Goal: Task Accomplishment & Management: Complete application form

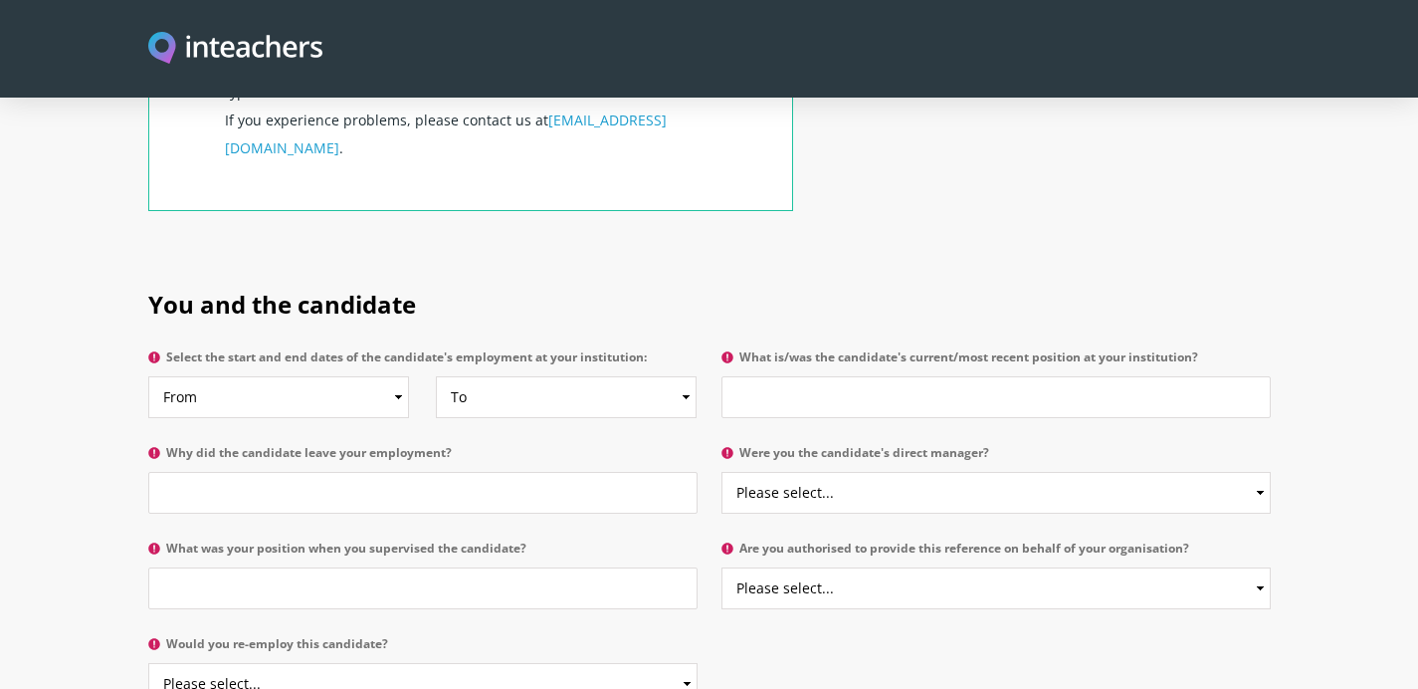
scroll to position [848, 0]
click at [325, 375] on select "From 2025 2024 2023 2022 2021 2020 2019 2018 2017 2016 2015 2014 2013 2012 2011…" at bounding box center [278, 396] width 261 height 42
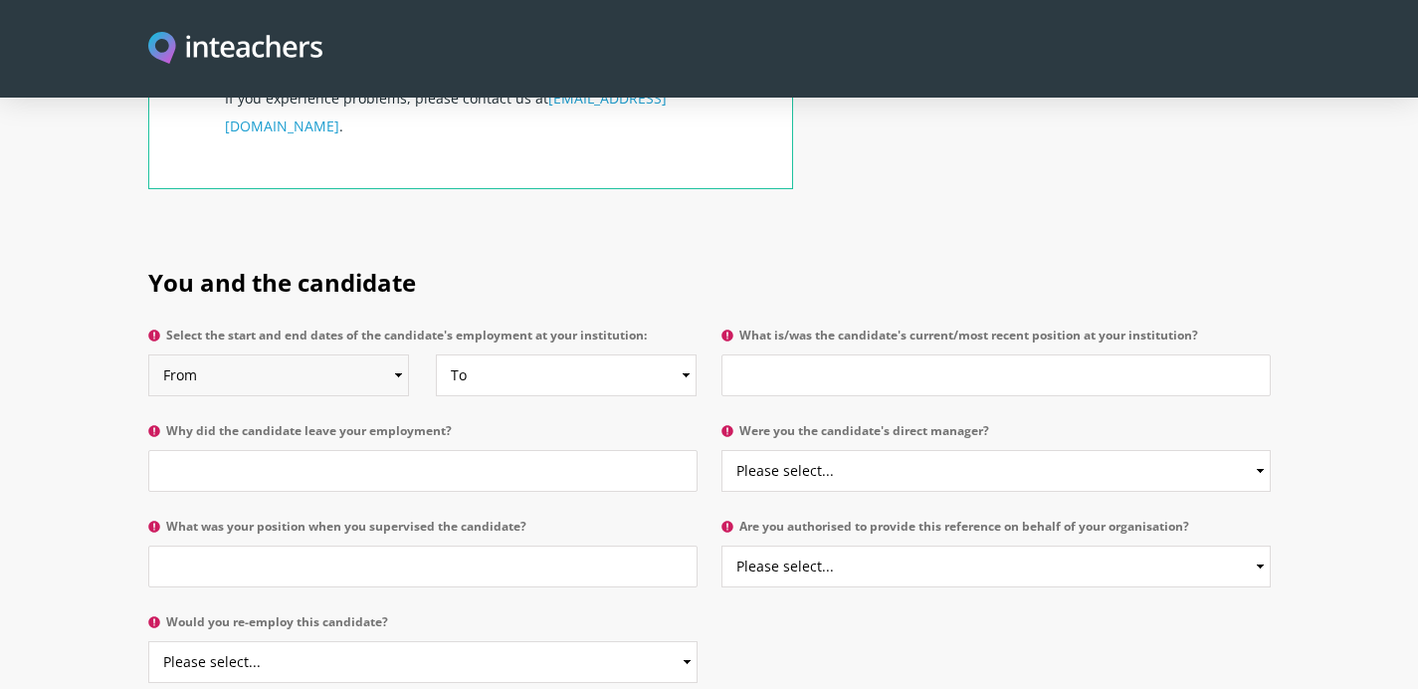
scroll to position [873, 0]
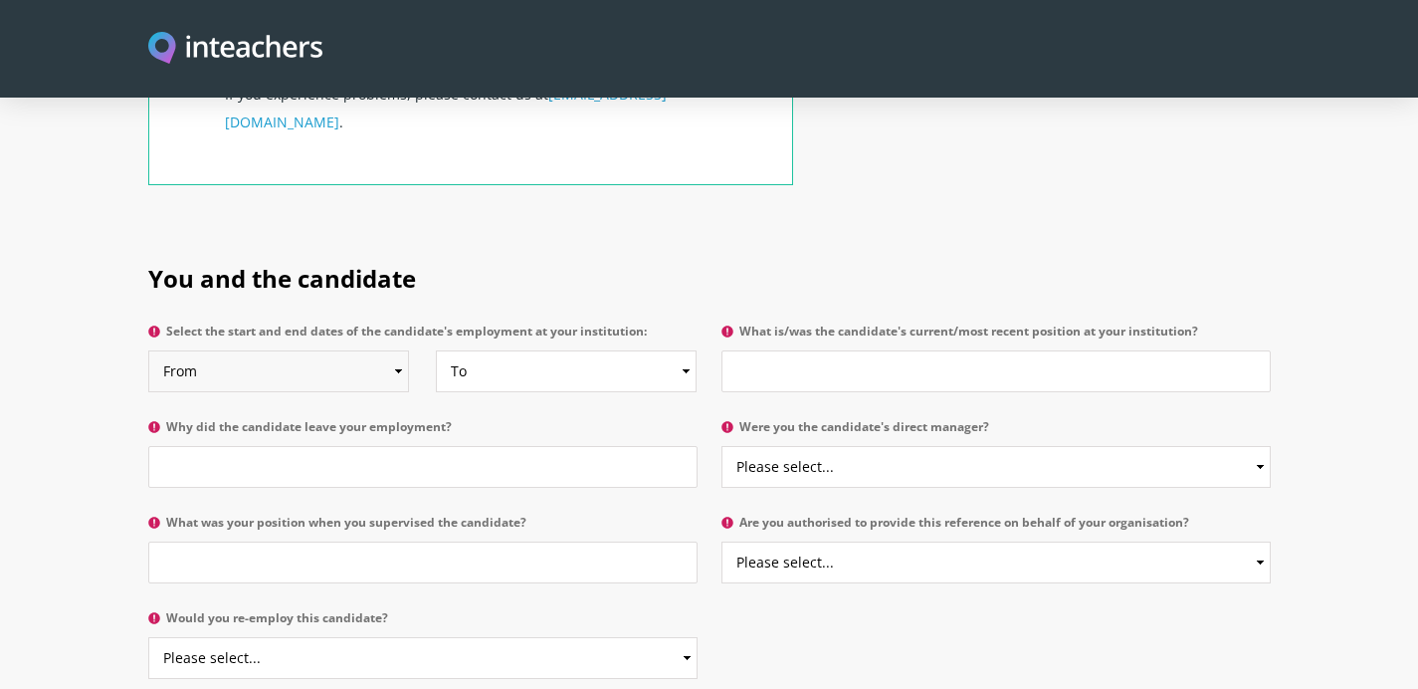
click at [287, 350] on select "From 2025 2024 2023 2022 2021 2020 2019 2018 2017 2016 2015 2014 2013 2012 2011…" at bounding box center [278, 371] width 261 height 42
select select "2016"
click at [148, 350] on select "From 2025 2024 2023 2022 2021 2020 2019 2018 2017 2016 2015 2014 2013 2012 2011…" at bounding box center [278, 371] width 261 height 42
click at [606, 350] on select "To Currently 2025 2024 2023 2022 2021 2020 2019 2018 2017 2016 2015 2014 2013 2…" at bounding box center [566, 371] width 261 height 42
select select "2017"
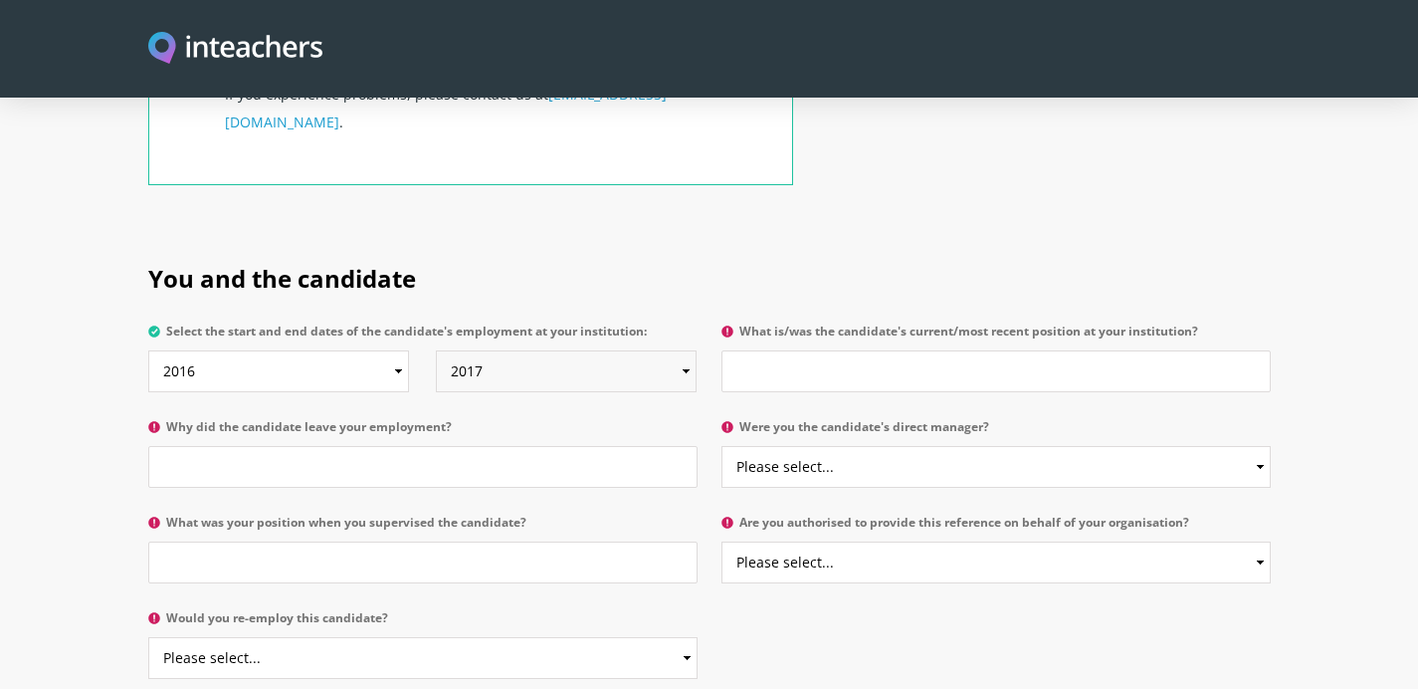
click at [436, 350] on select "To Currently 2025 2024 2023 2022 2021 2020 2019 2018 2017 2016 2015 2014 2013 2…" at bounding box center [566, 371] width 261 height 42
click at [812, 350] on input "What is/was the candidate's current/most recent position at your institution?" at bounding box center [996, 371] width 549 height 42
type input "E"
type input "Teaching Assistant"
click at [337, 446] on input "Why did the candidate leave your employment?" at bounding box center [422, 467] width 549 height 42
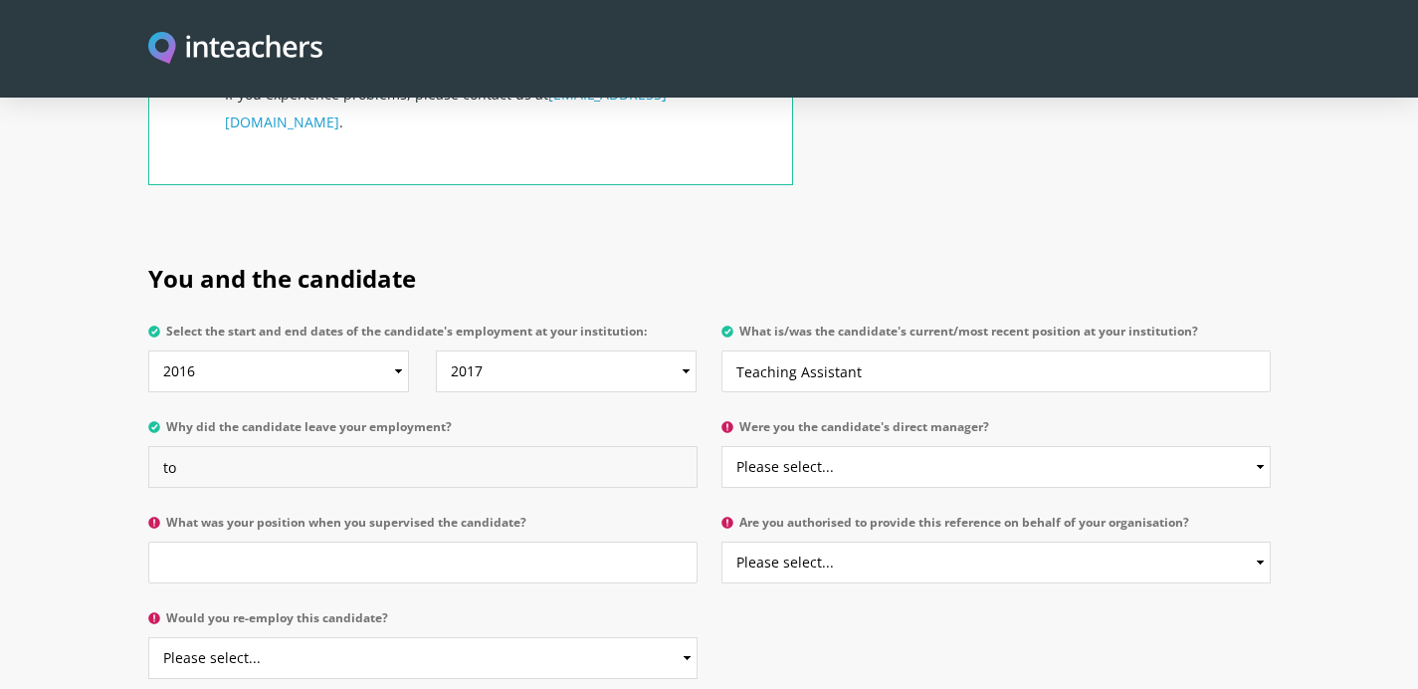
type input "t"
type input "To be a full time mum"
click at [248, 541] on input "What was your position when you supervised the candidate?" at bounding box center [422, 562] width 549 height 42
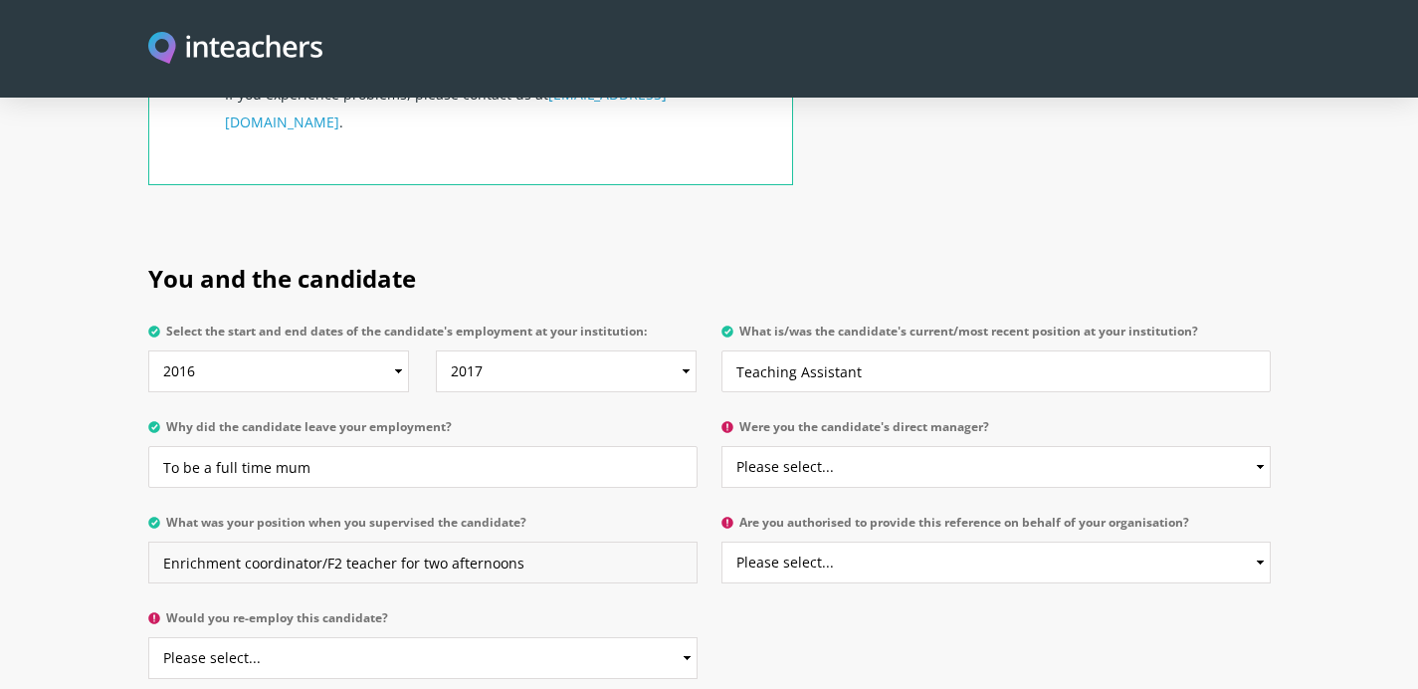
type input "Enrichment coordinator/F2 teacher for two afternoons"
click at [239, 637] on select "Please select... Yes No" at bounding box center [422, 658] width 549 height 42
select select "Yes"
click at [148, 637] on select "Please select... Yes No" at bounding box center [422, 658] width 549 height 42
click at [791, 446] on select "Please select... Yes No" at bounding box center [996, 467] width 549 height 42
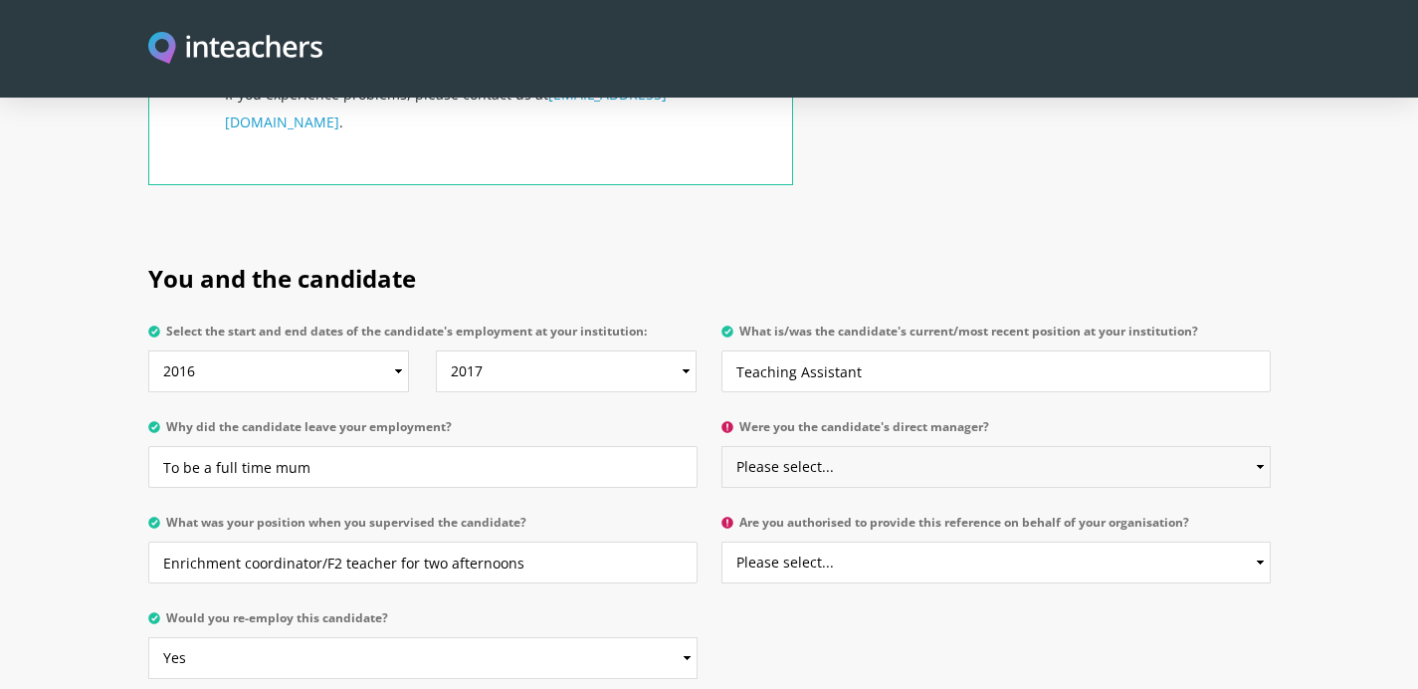
select select "No"
click at [722, 446] on select "Please select... Yes No" at bounding box center [996, 467] width 549 height 42
click at [827, 541] on select "Please select... Yes No" at bounding box center [996, 562] width 549 height 42
select select "Yes"
click at [722, 541] on select "Please select... Yes No" at bounding box center [996, 562] width 549 height 42
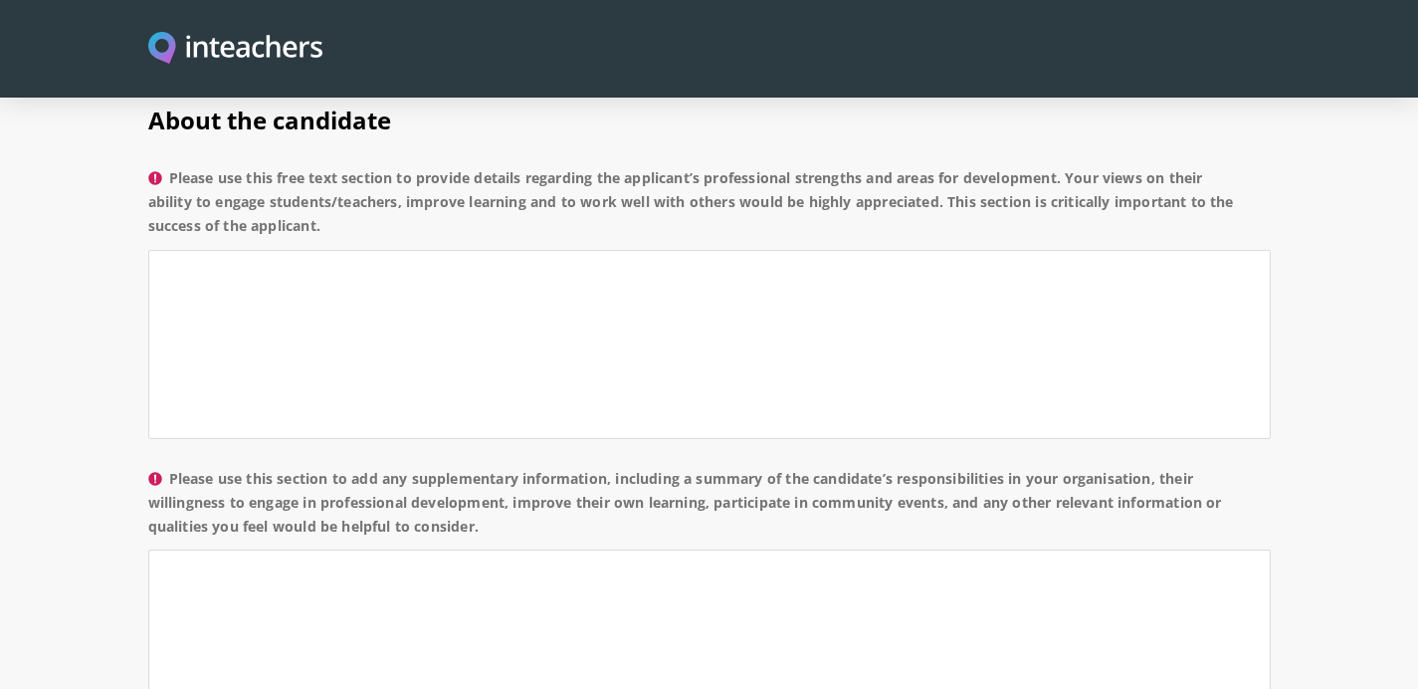
scroll to position [1507, 0]
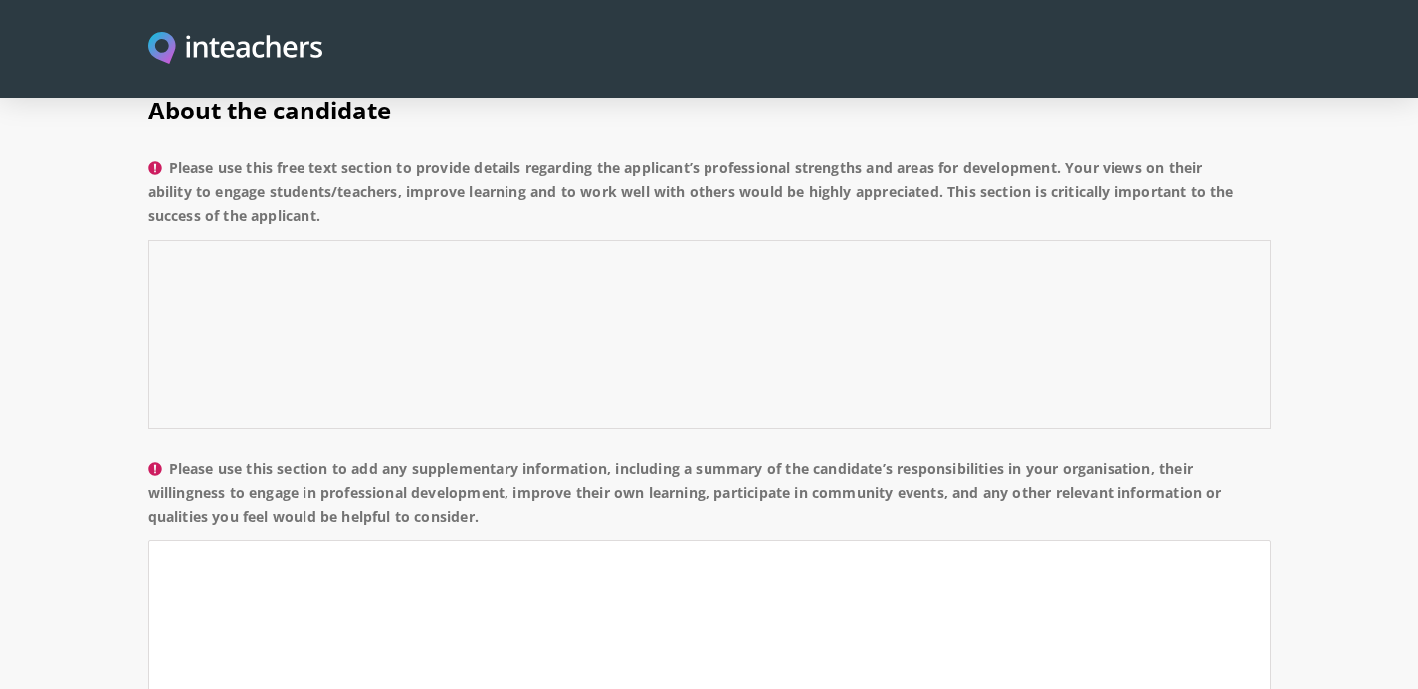
click at [342, 251] on textarea "Please use this free text section to provide details regarding the applicant’s …" at bounding box center [709, 334] width 1123 height 189
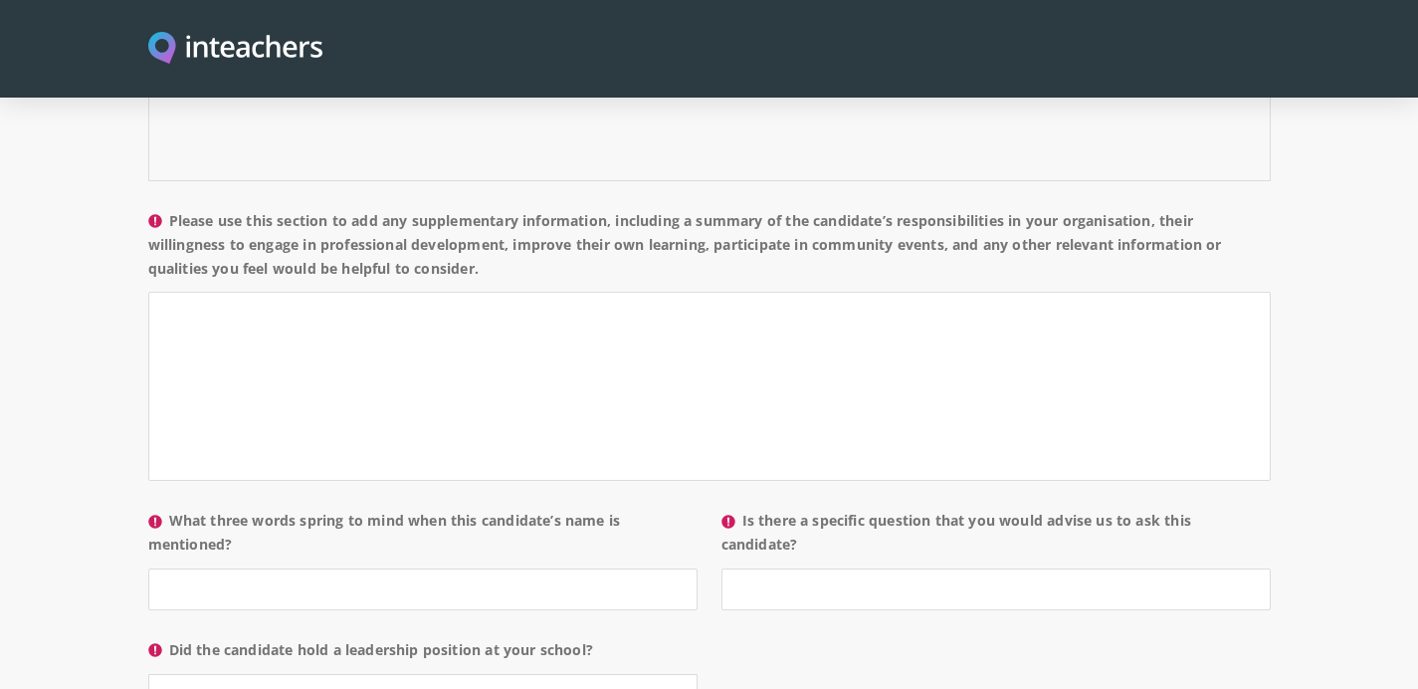
scroll to position [1754, 0]
type textarea "Aliza was the TA when I was covering in F2 for two afternoons a week. She was a…"
click at [311, 310] on textarea "Please use this section to add any supplementary information, including a summa…" at bounding box center [709, 387] width 1123 height 189
click at [278, 569] on input "What three words spring to mind when this candidate’s name is mentioned?" at bounding box center [422, 590] width 549 height 42
type input "Kind, polite and hard working"
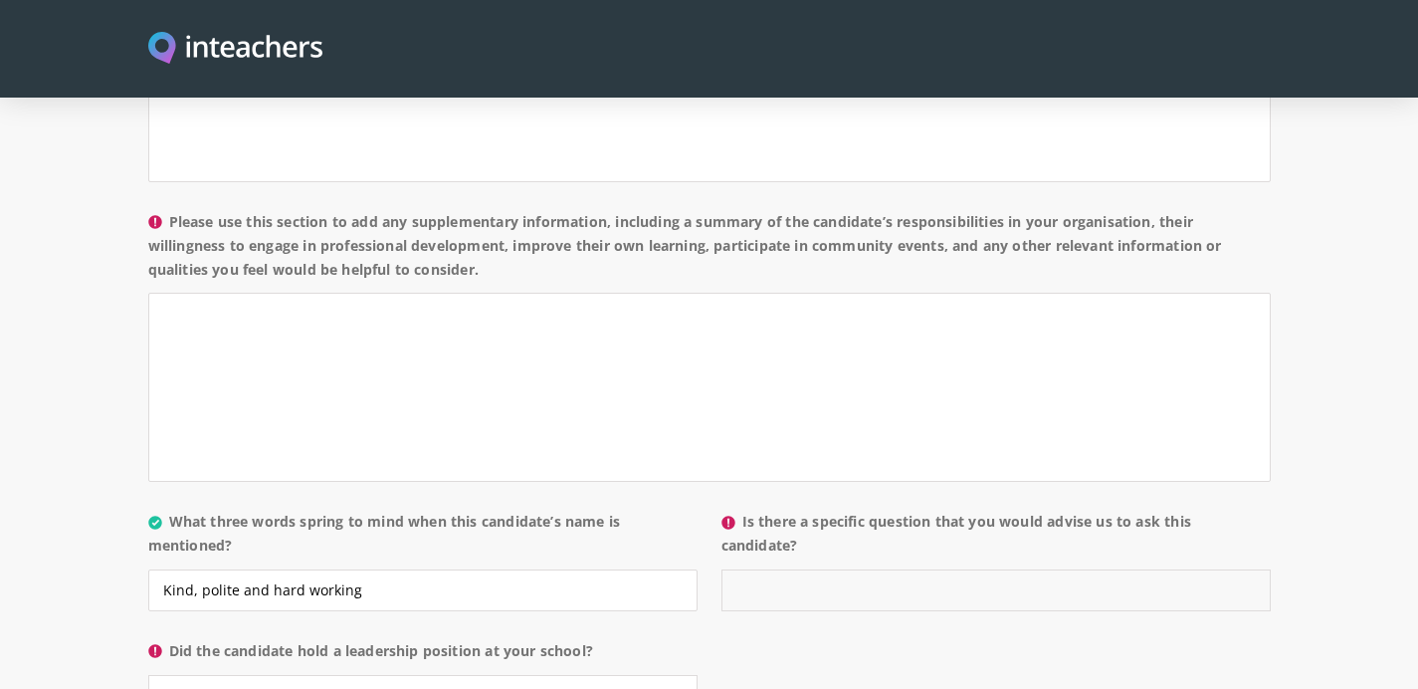
click at [782, 569] on input "Is there a specific question that you would advise us to ask this candidate?" at bounding box center [996, 590] width 549 height 42
type input "y"
type input "U"
type input "W"
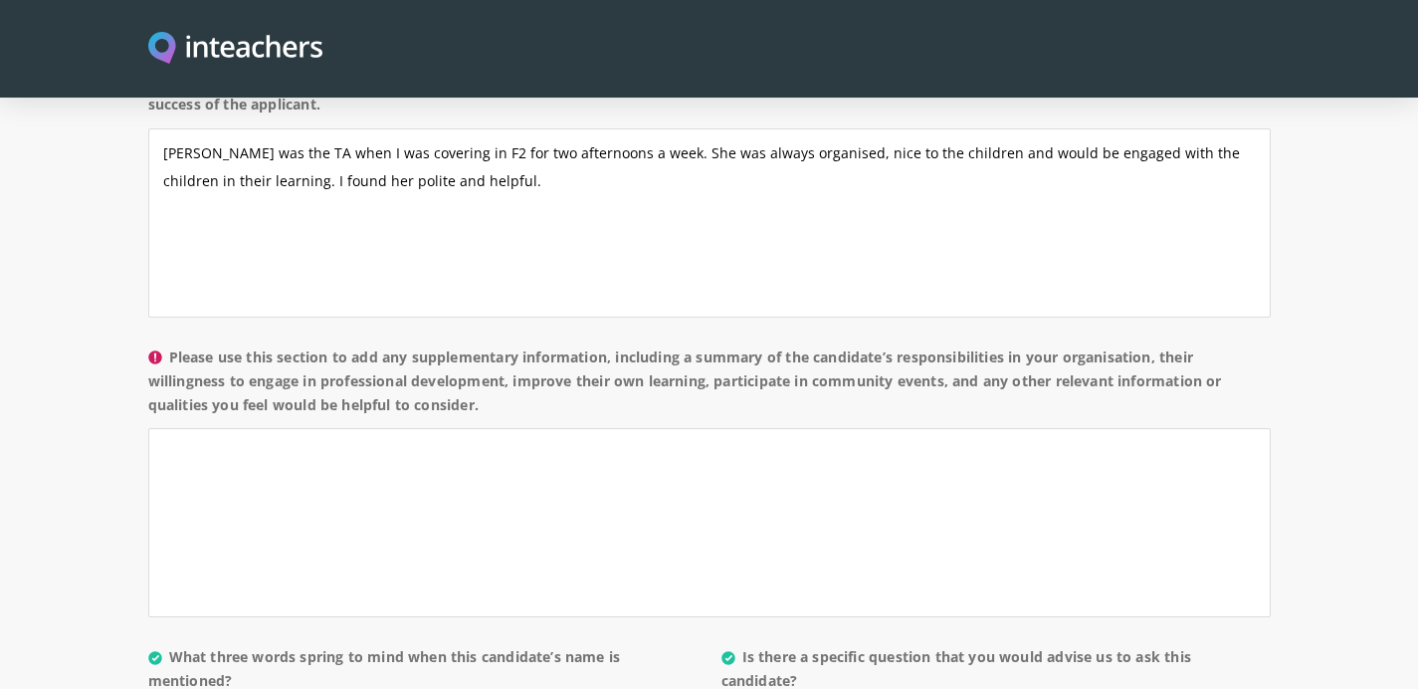
scroll to position [1626, 0]
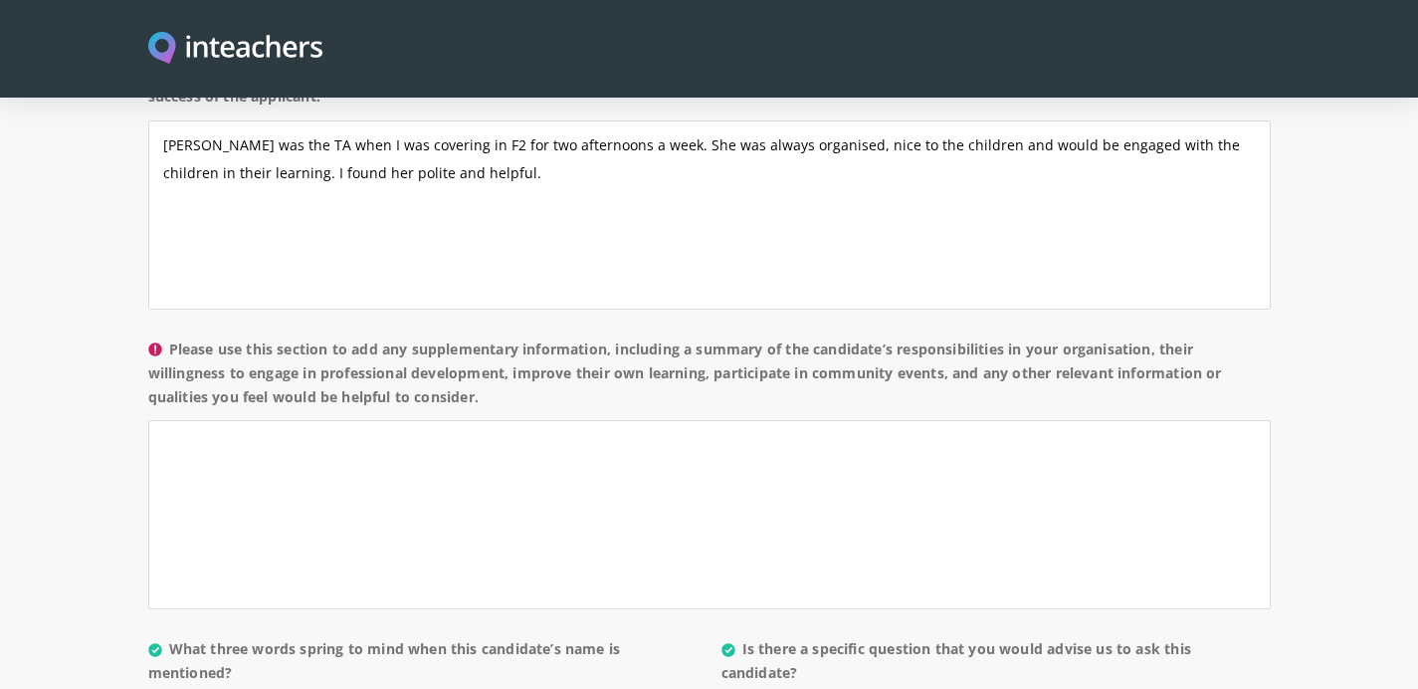
type input "What have you done in terms of PD since you have been a stay at home mum over t…"
click at [386, 426] on textarea "Please use this section to add any supplementary information, including a summa…" at bounding box center [709, 514] width 1123 height 189
type textarea "a"
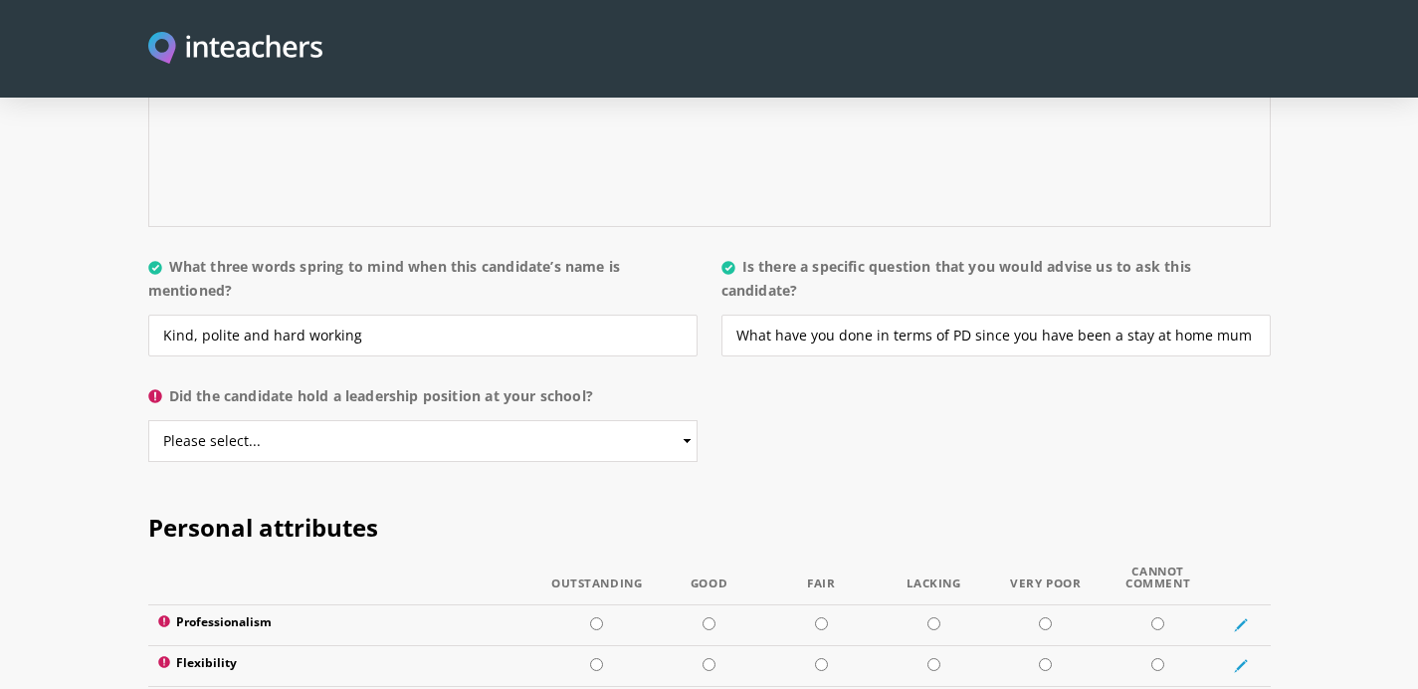
scroll to position [2028, 0]
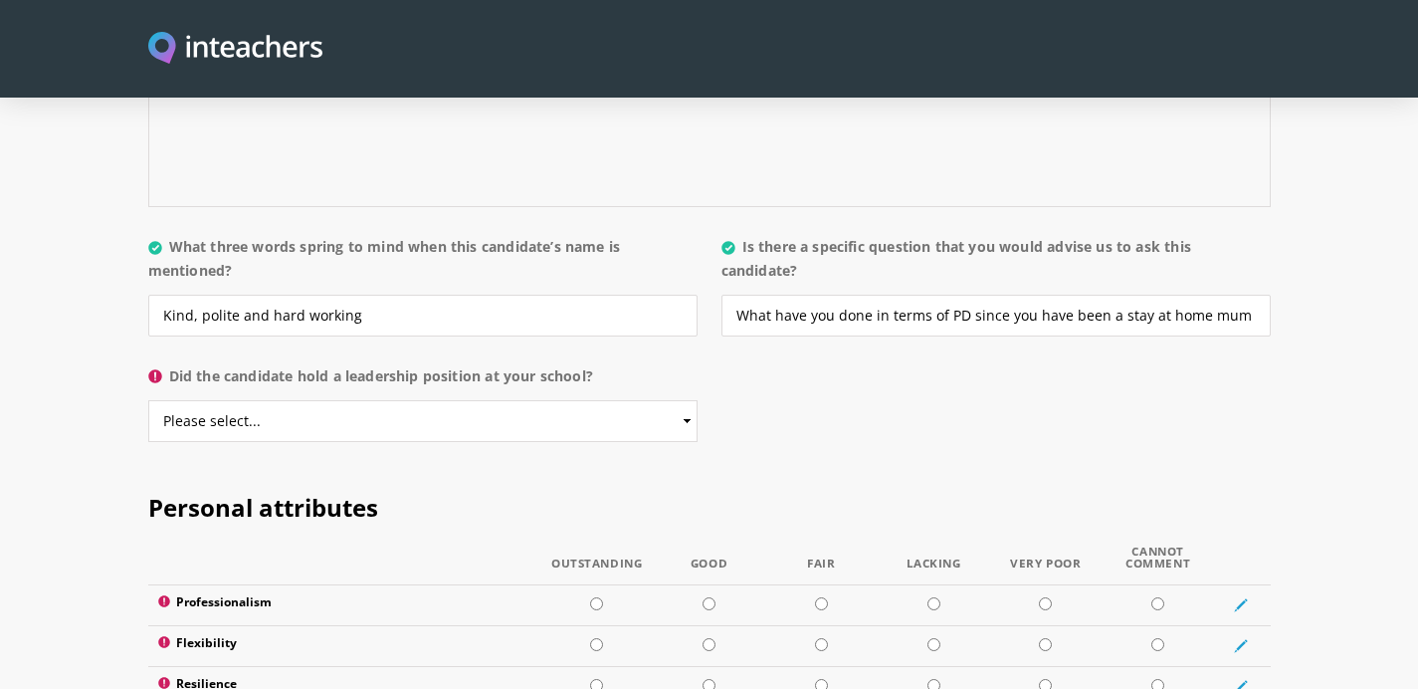
type textarea "Aliza had good working relationships with the staff and the children."
click at [375, 400] on select "Please select... Yes No" at bounding box center [422, 421] width 549 height 42
select select "No"
click at [148, 400] on select "Please select... Yes No" at bounding box center [422, 421] width 549 height 42
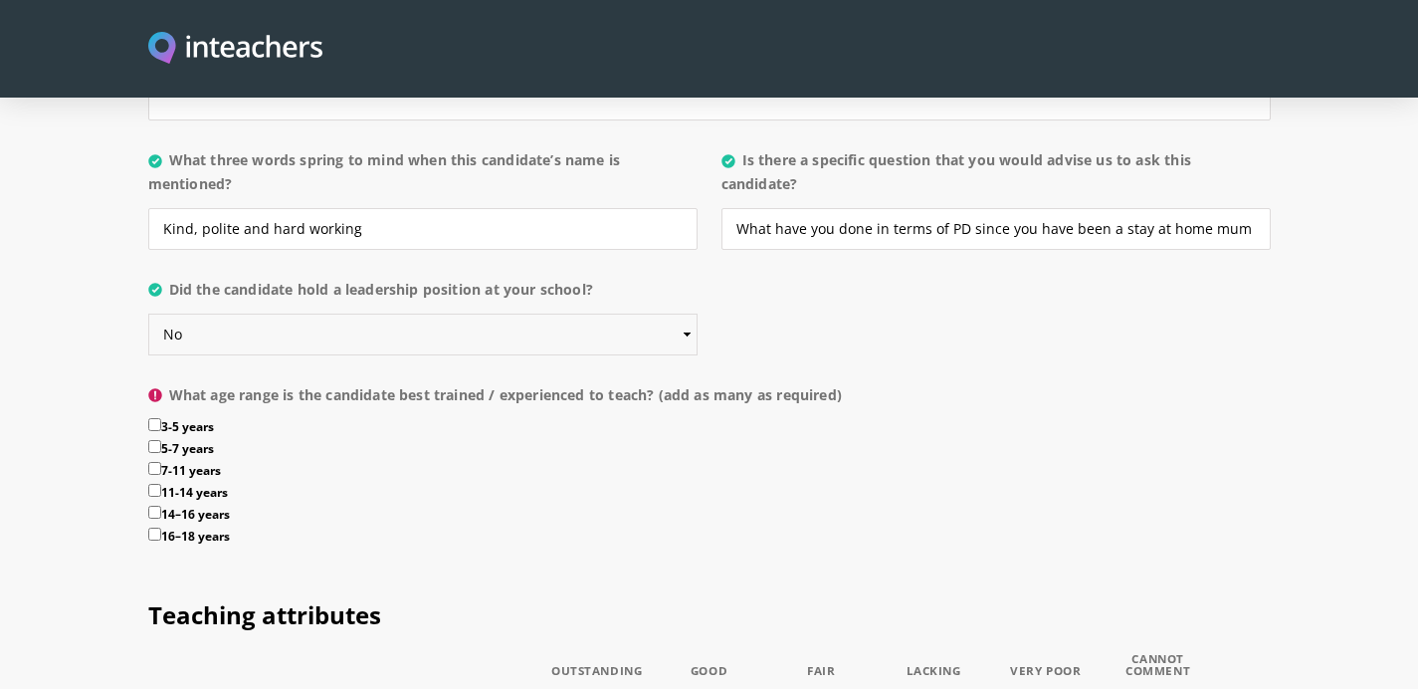
scroll to position [2131, 0]
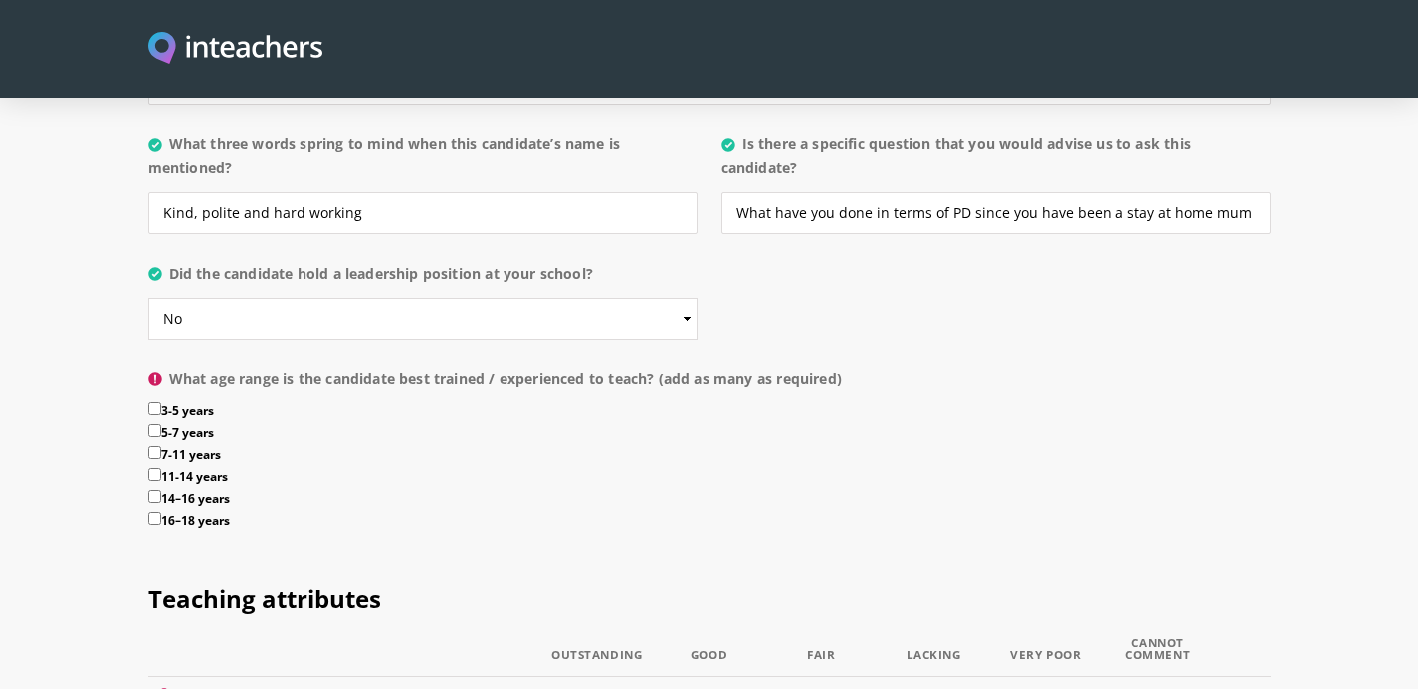
click at [161, 402] on label "3-5 years" at bounding box center [709, 413] width 1123 height 22
click at [161, 402] on input "3-5 years" at bounding box center [154, 408] width 13 height 13
checkbox input "true"
click at [159, 424] on input "5-7 years" at bounding box center [154, 430] width 13 height 13
checkbox input "true"
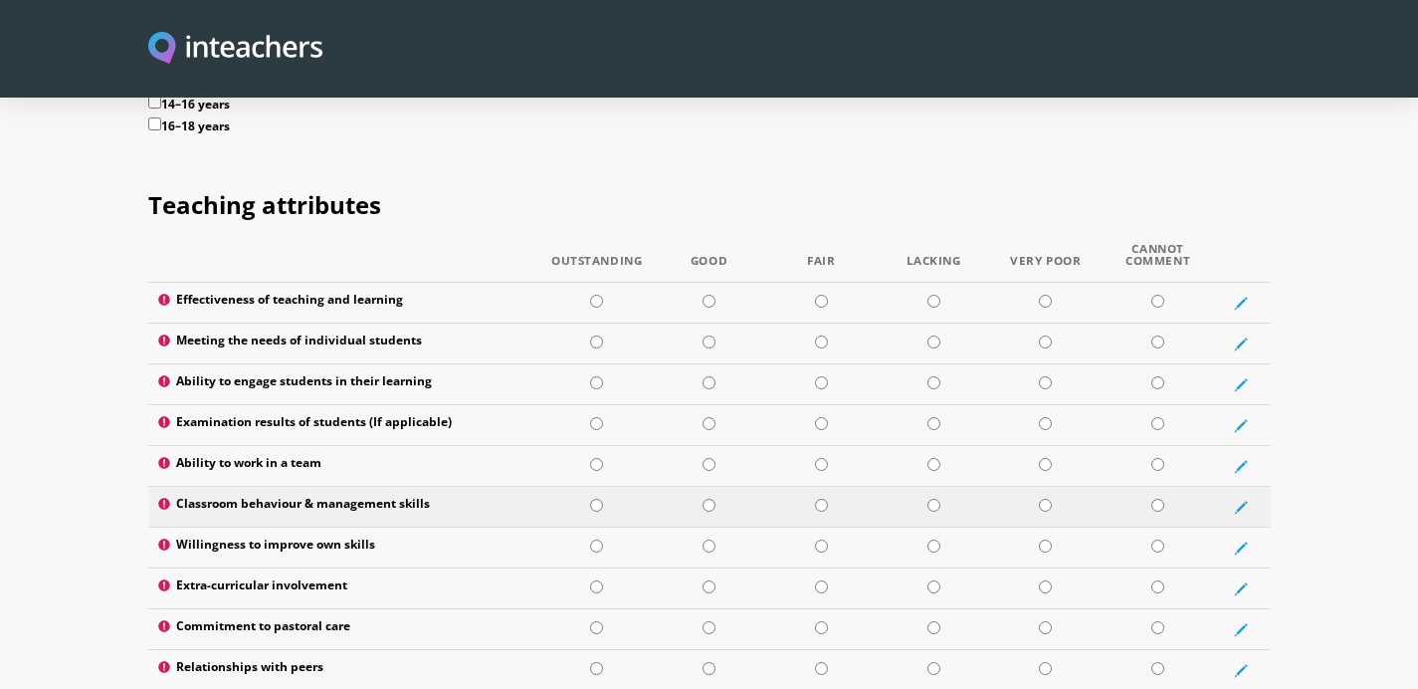
scroll to position [2524, 0]
click at [713, 296] on input "radio" at bounding box center [709, 302] width 13 height 13
radio input "true"
click at [712, 336] on input "radio" at bounding box center [709, 342] width 13 height 13
radio input "true"
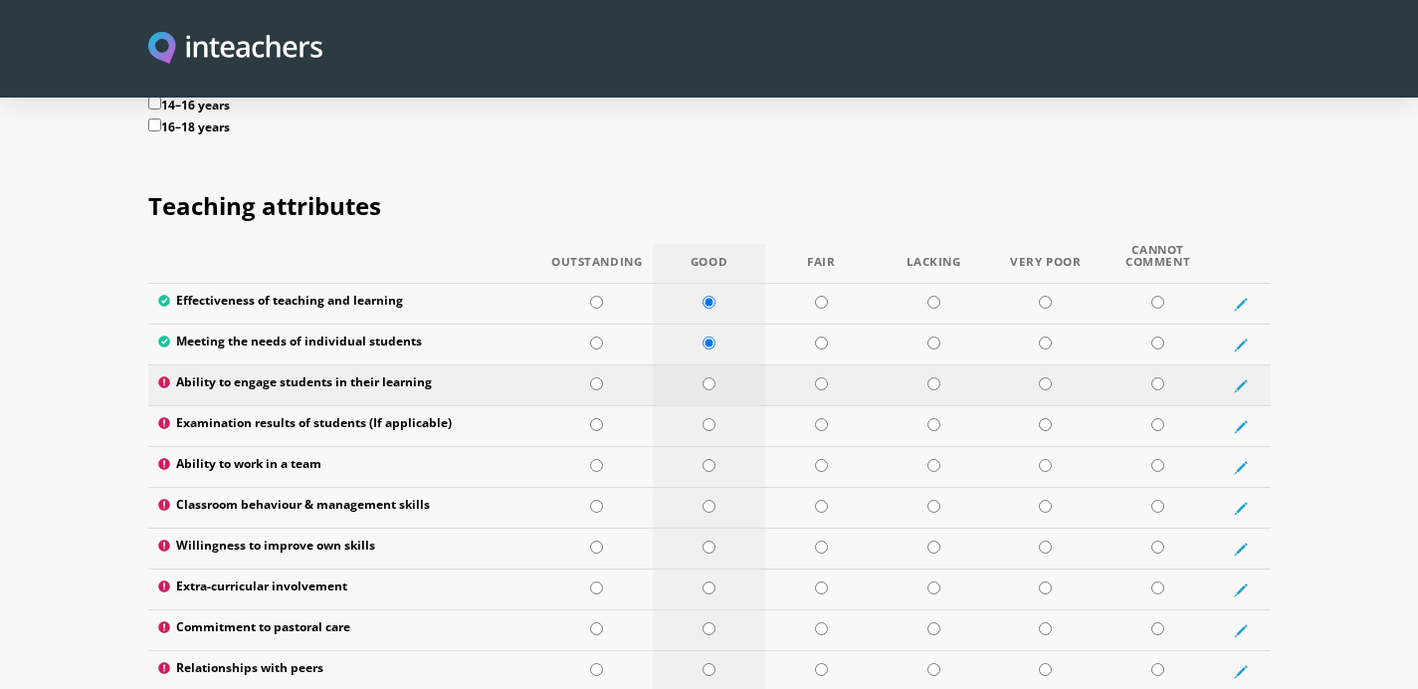
click at [711, 377] on input "radio" at bounding box center [709, 383] width 13 height 13
radio input "true"
click at [1164, 406] on td at bounding box center [1158, 426] width 112 height 41
radio input "true"
click at [714, 459] on input "radio" at bounding box center [709, 465] width 13 height 13
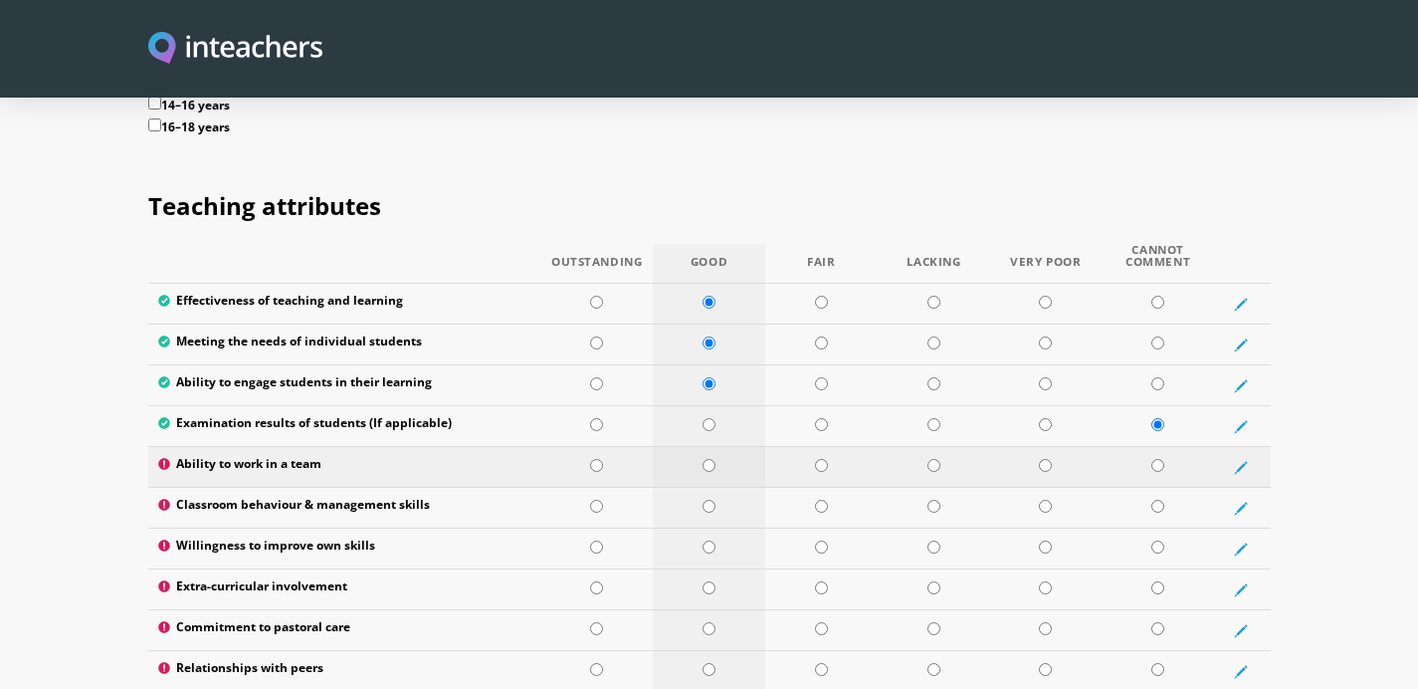
radio input "true"
click at [822, 500] on input "radio" at bounding box center [821, 506] width 13 height 13
radio input "true"
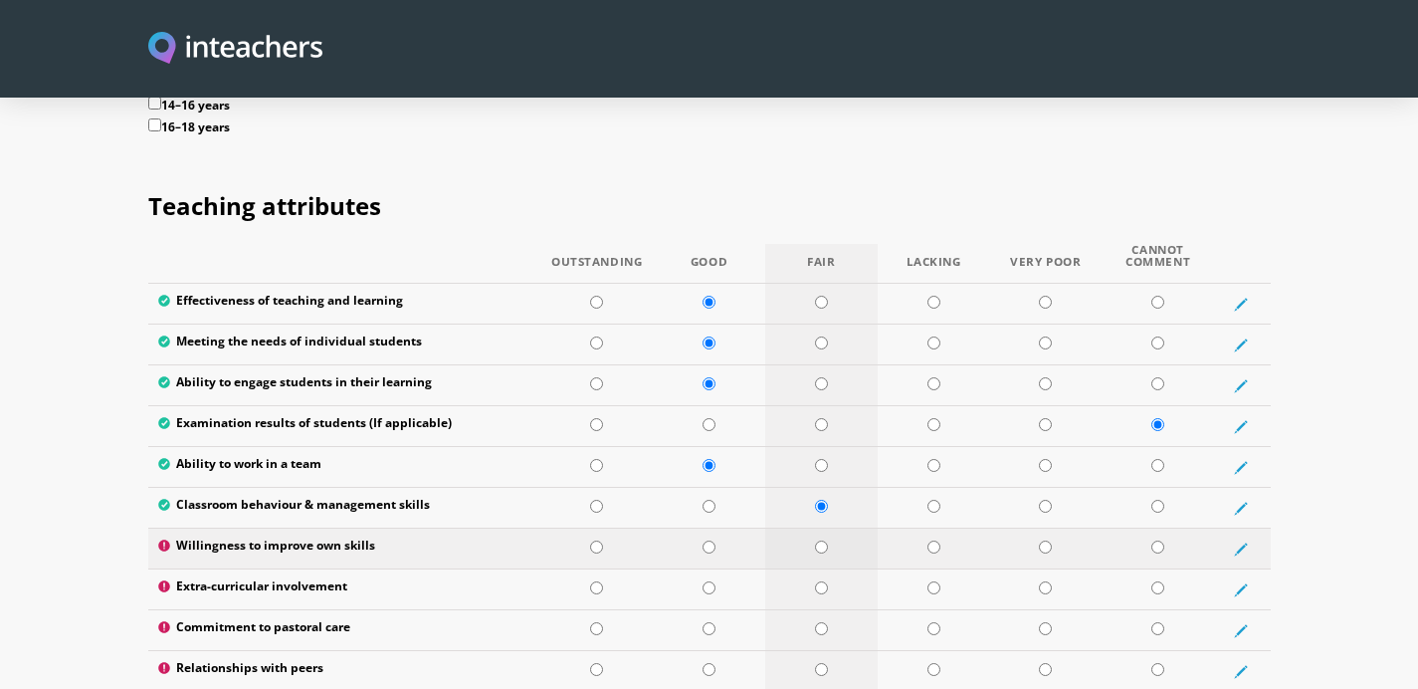
click at [820, 540] on input "radio" at bounding box center [821, 546] width 13 height 13
radio input "true"
click at [710, 581] on input "radio" at bounding box center [709, 587] width 13 height 13
radio input "true"
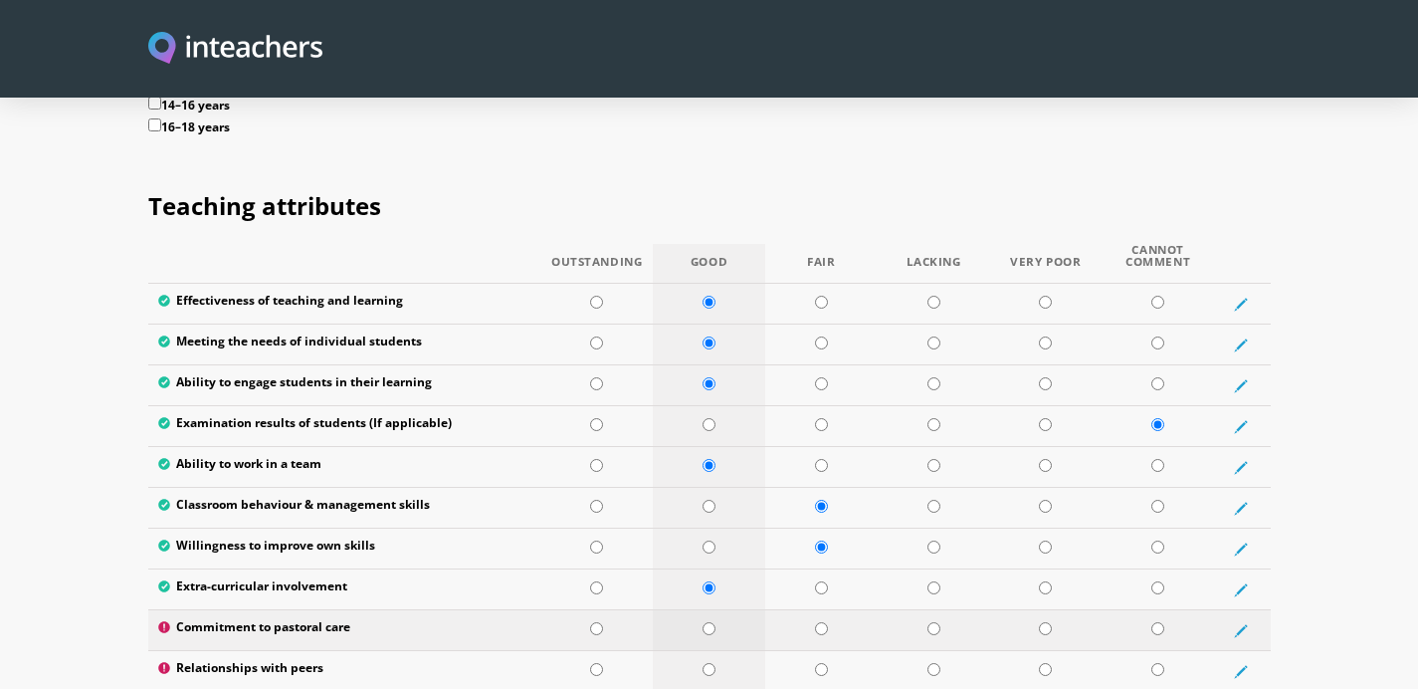
click at [707, 622] on input "radio" at bounding box center [709, 628] width 13 height 13
radio input "true"
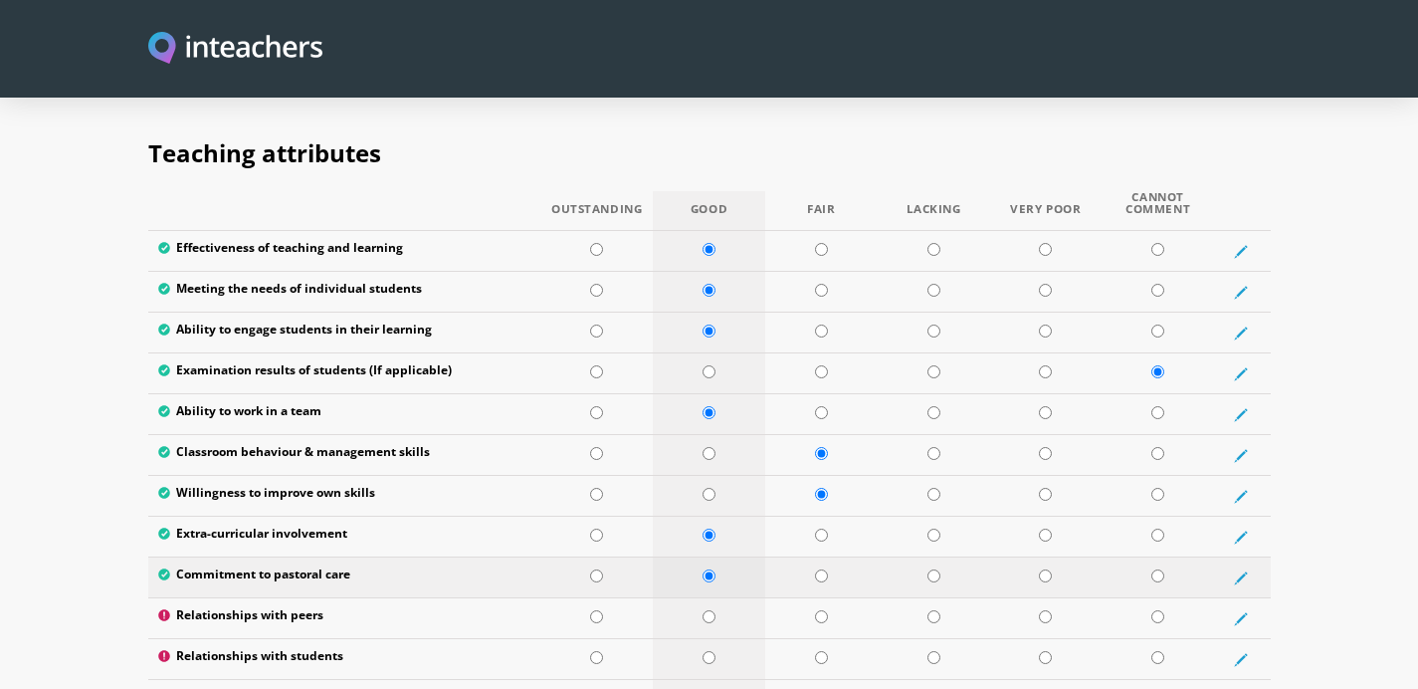
scroll to position [2581, 0]
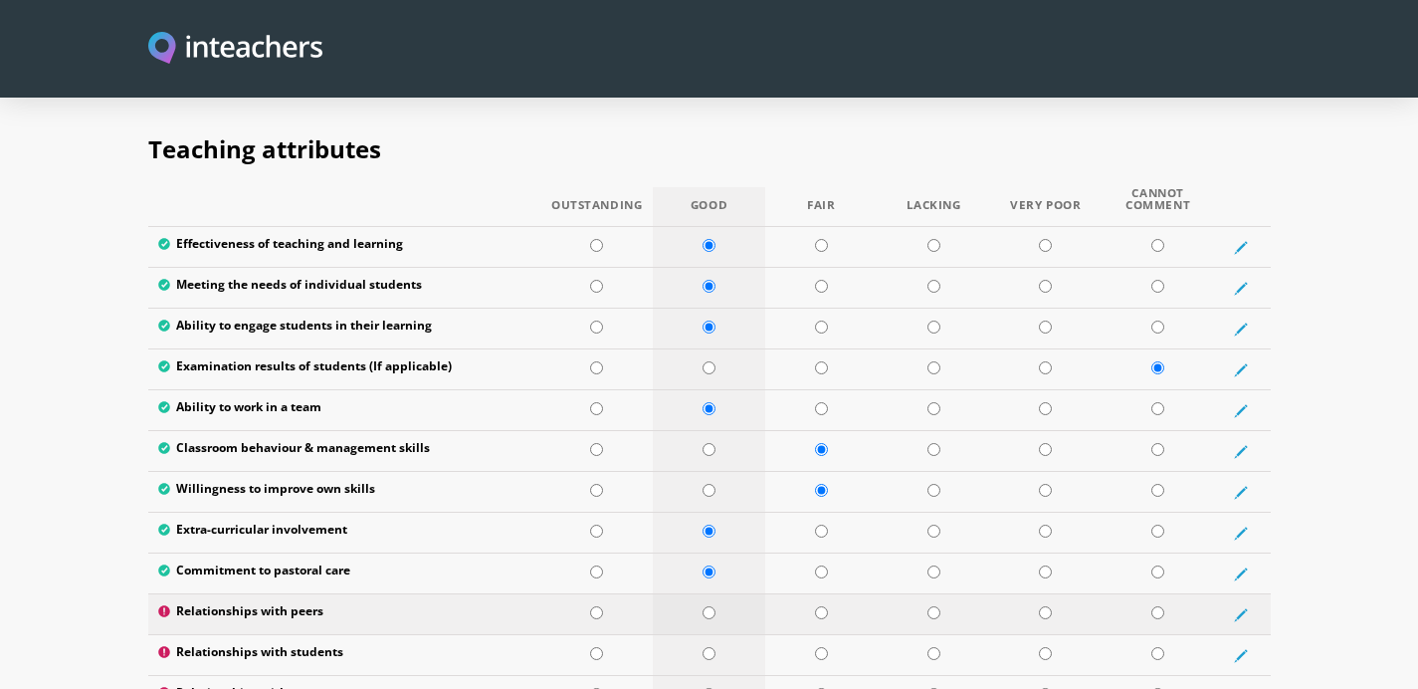
click at [711, 606] on input "radio" at bounding box center [709, 612] width 13 height 13
radio input "true"
click at [711, 647] on input "radio" at bounding box center [709, 653] width 13 height 13
radio input "true"
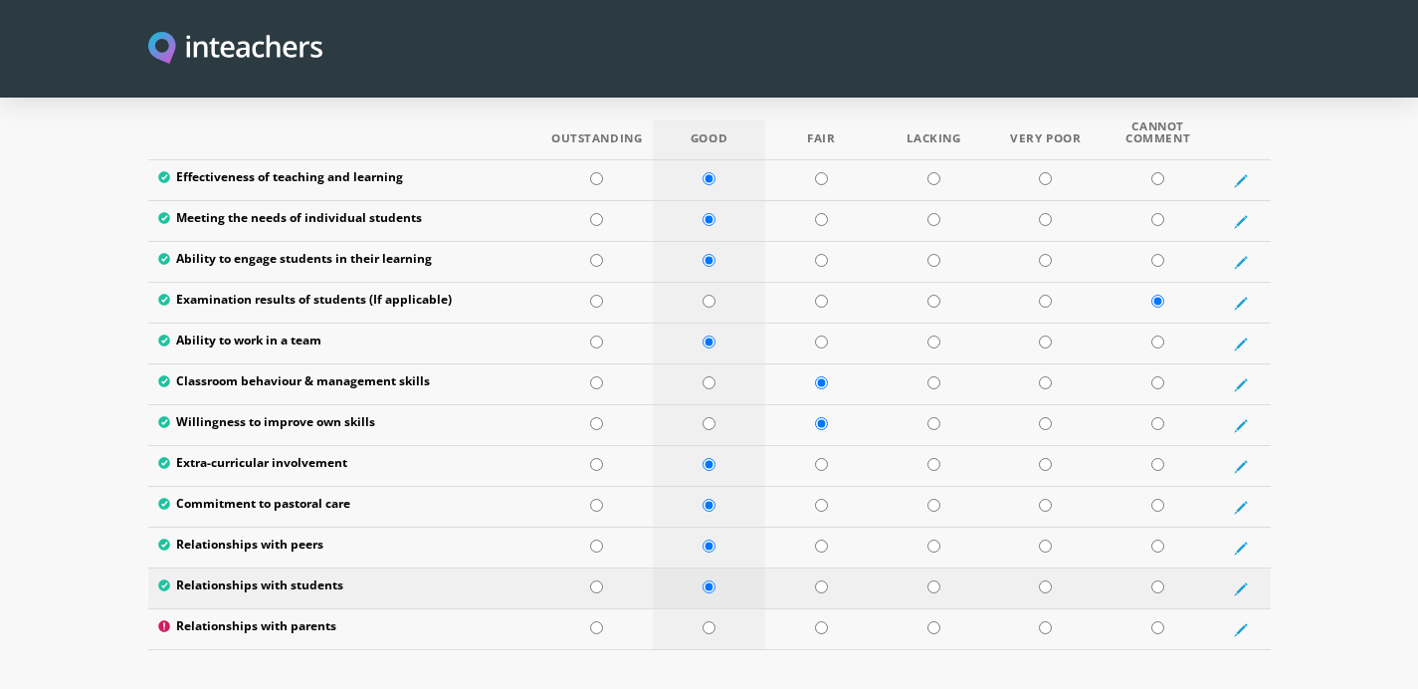
scroll to position [2649, 0]
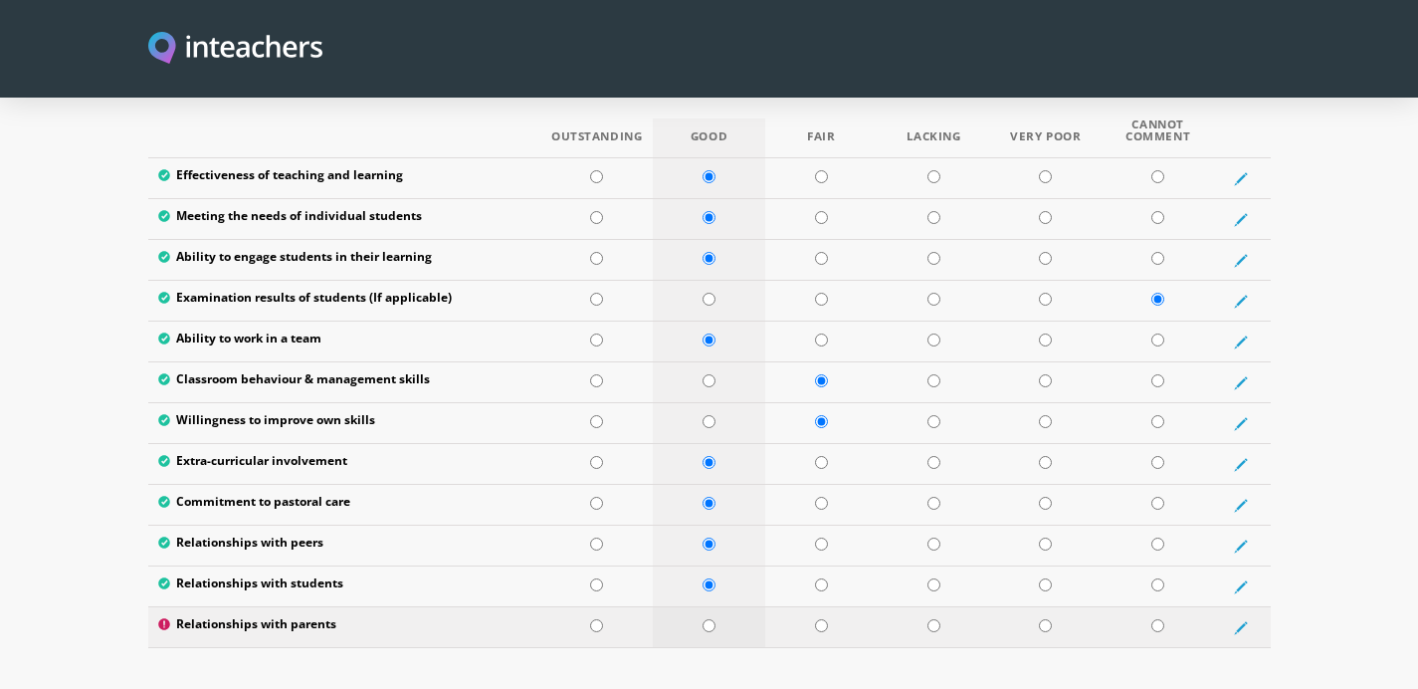
click at [710, 619] on input "radio" at bounding box center [709, 625] width 13 height 13
radio input "true"
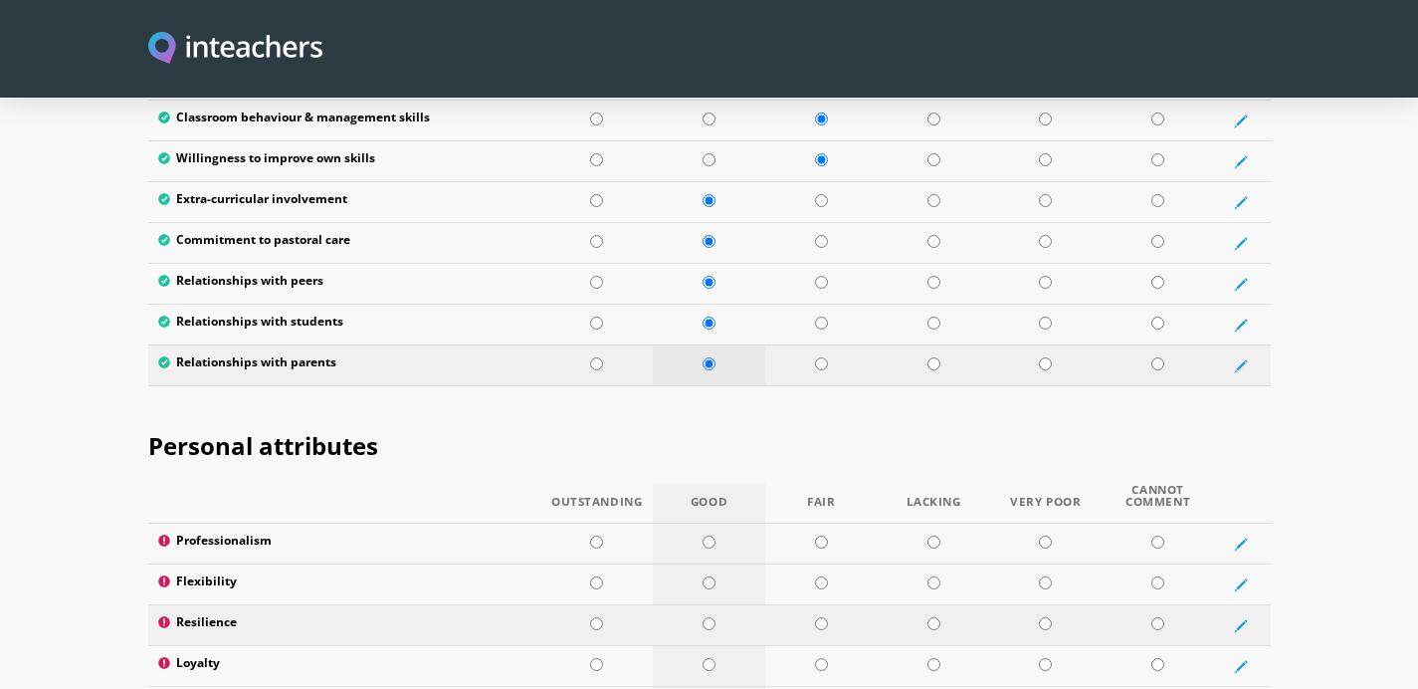
scroll to position [3002, 0]
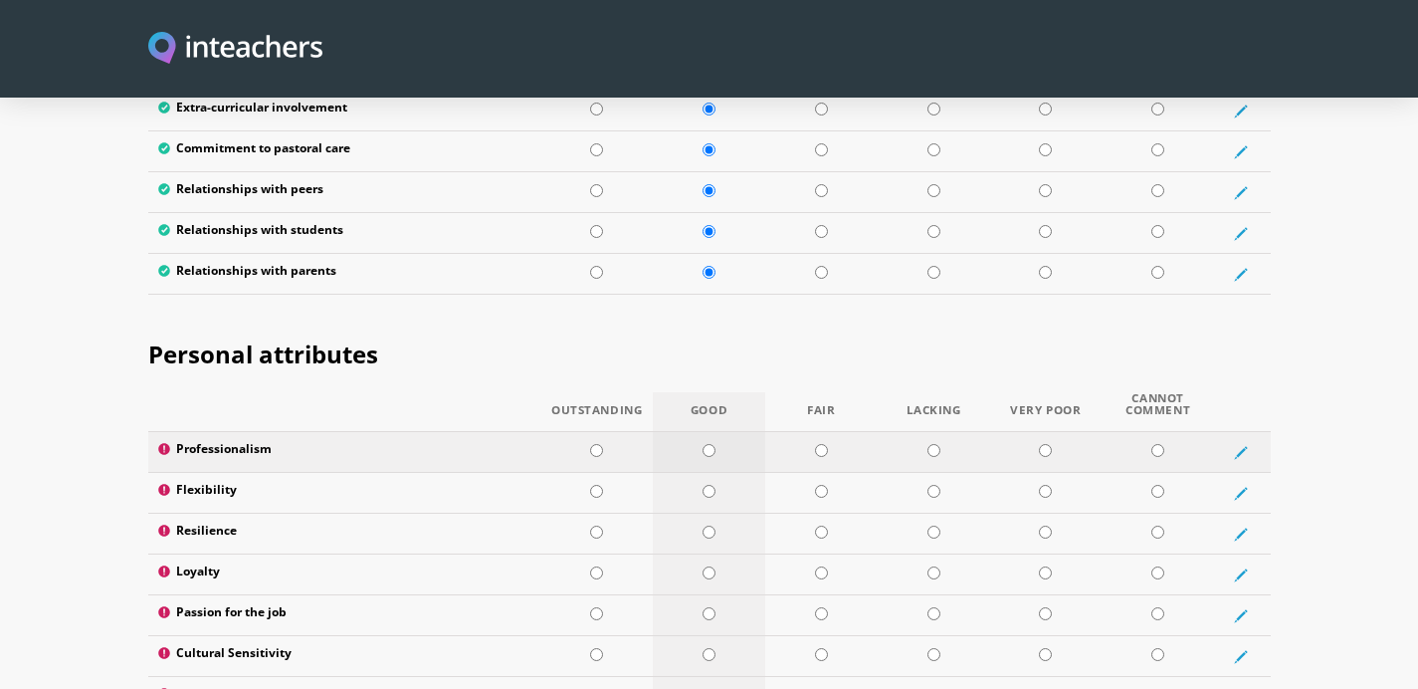
click at [709, 444] on input "radio" at bounding box center [709, 450] width 13 height 13
radio input "true"
click at [710, 473] on td at bounding box center [709, 493] width 112 height 41
radio input "true"
click at [708, 525] on input "radio" at bounding box center [709, 531] width 13 height 13
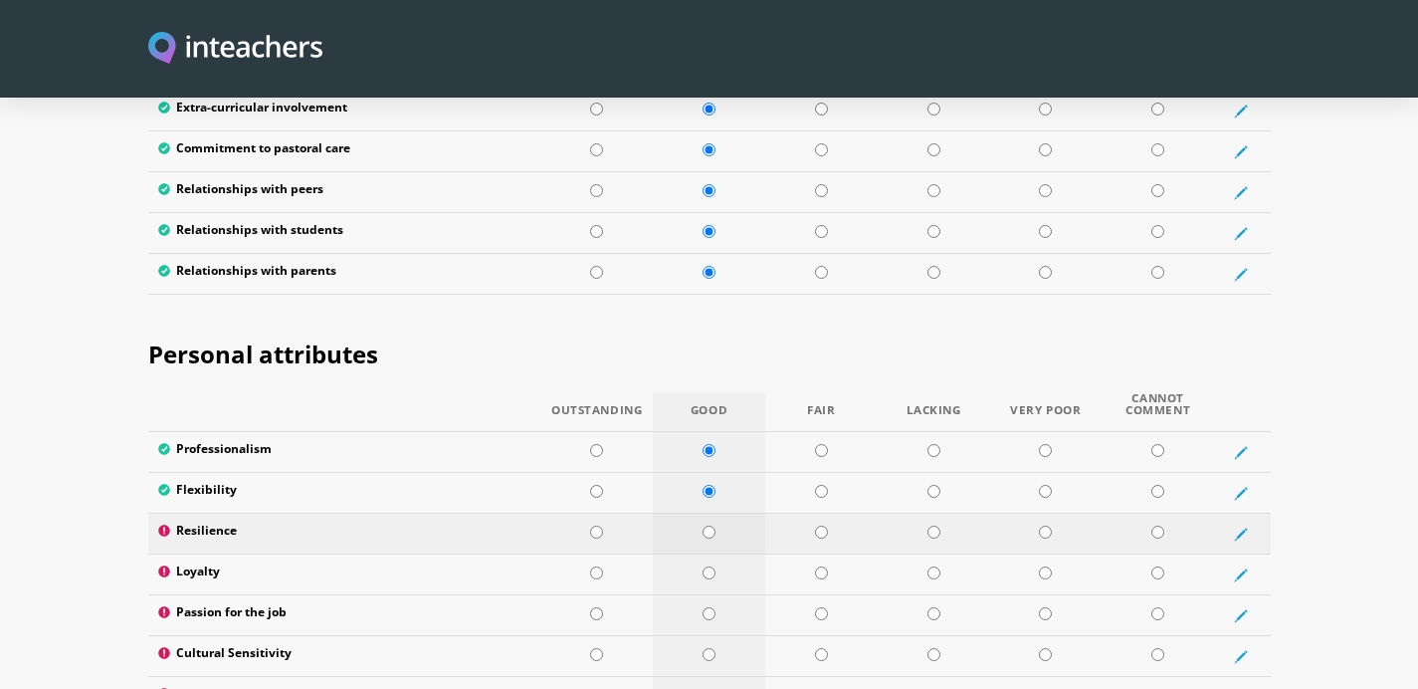
radio input "true"
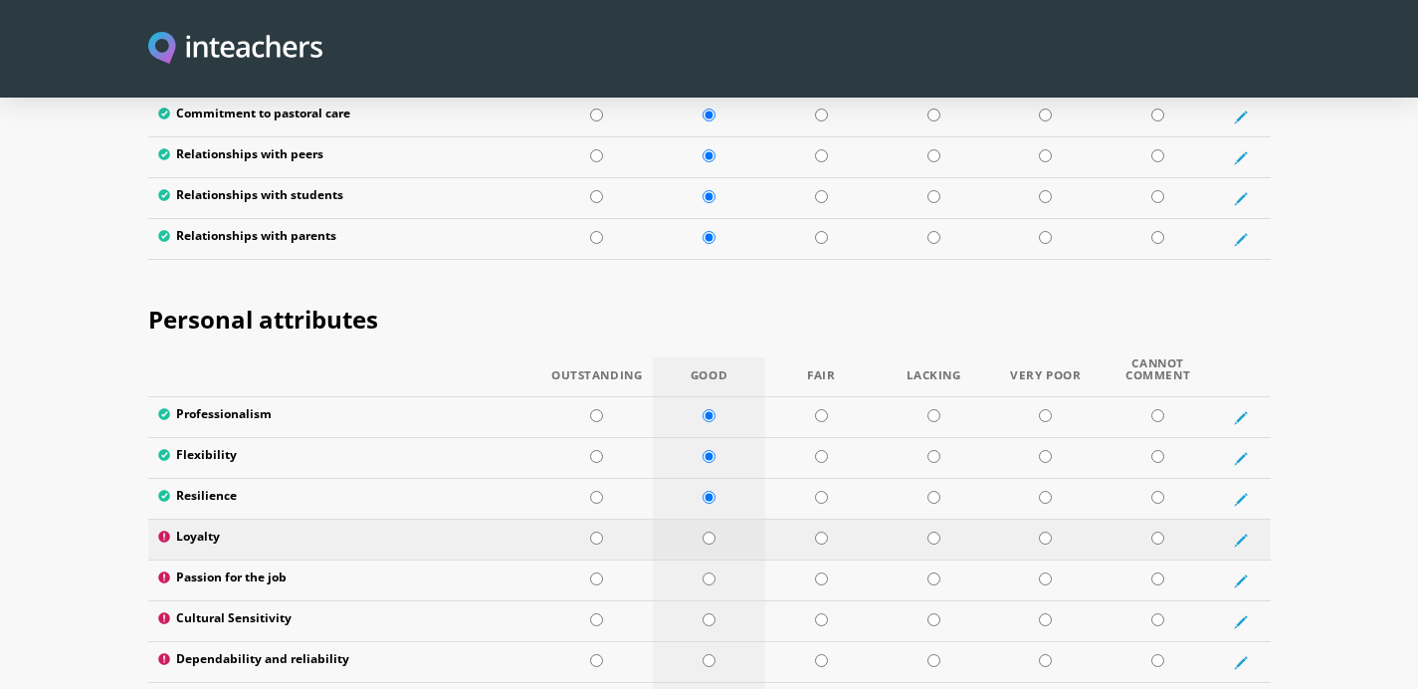
scroll to position [3042, 0]
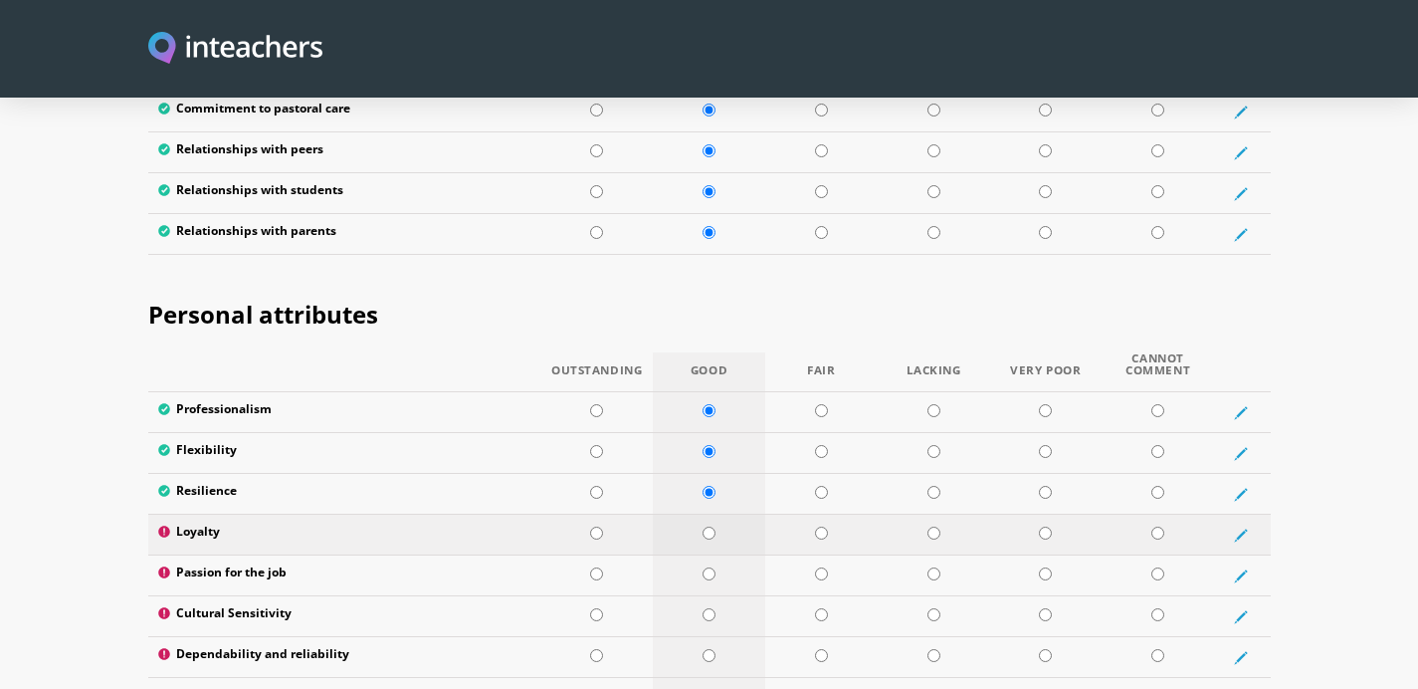
click at [714, 526] on input "radio" at bounding box center [709, 532] width 13 height 13
radio input "true"
click at [703, 567] on input "radio" at bounding box center [709, 573] width 13 height 13
radio input "true"
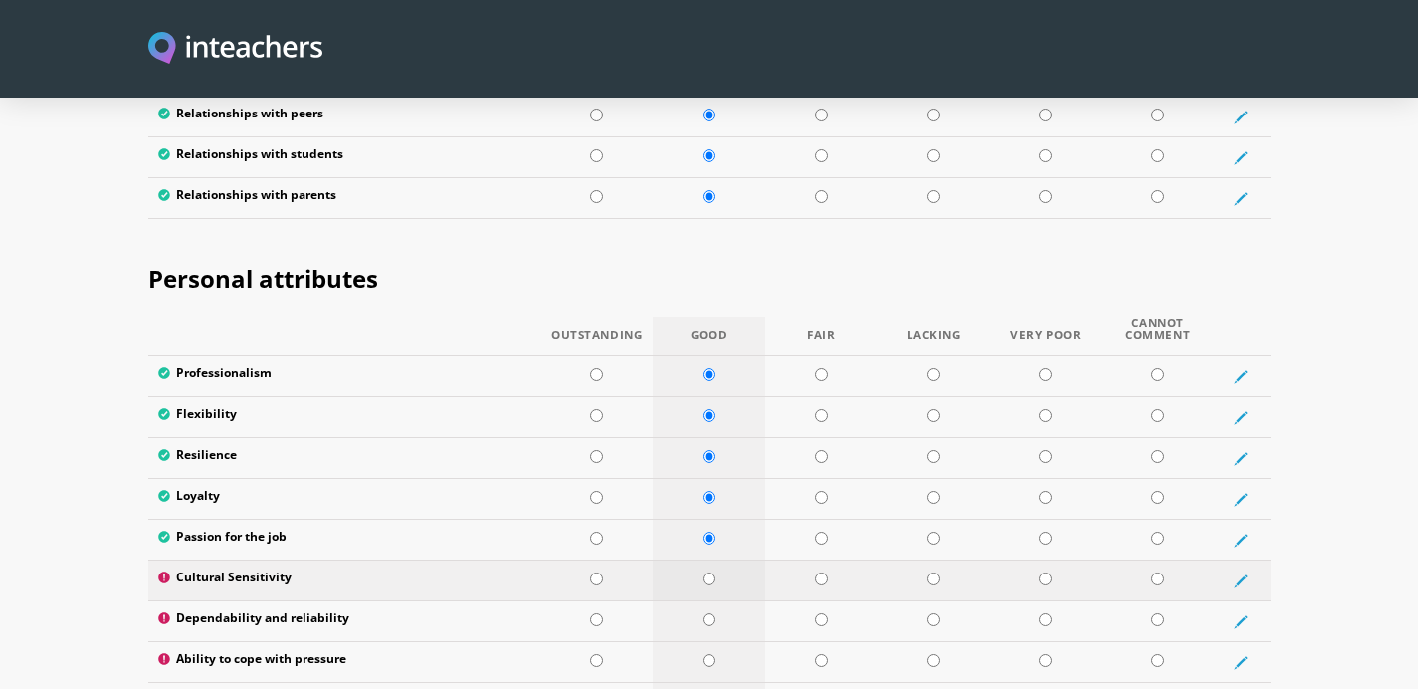
scroll to position [3086, 0]
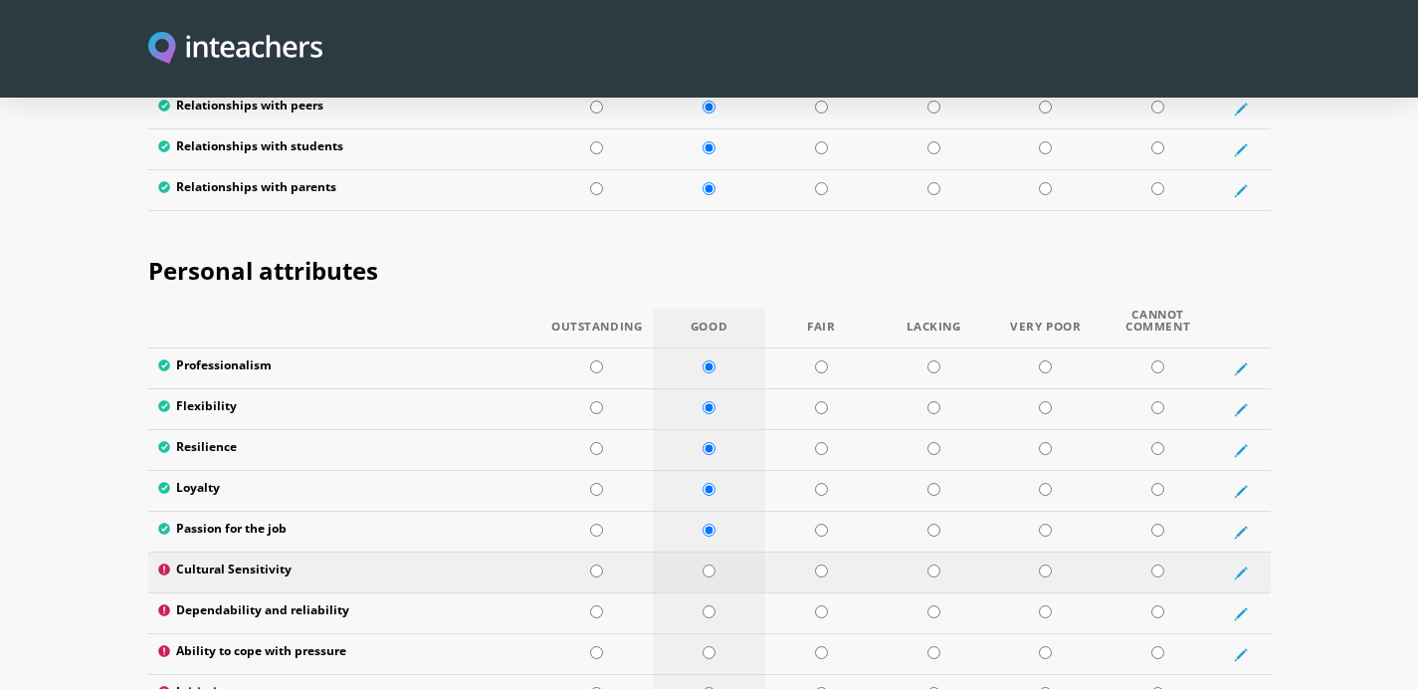
click at [715, 552] on td at bounding box center [709, 572] width 112 height 41
radio input "true"
click at [714, 593] on td at bounding box center [709, 613] width 112 height 41
radio input "true"
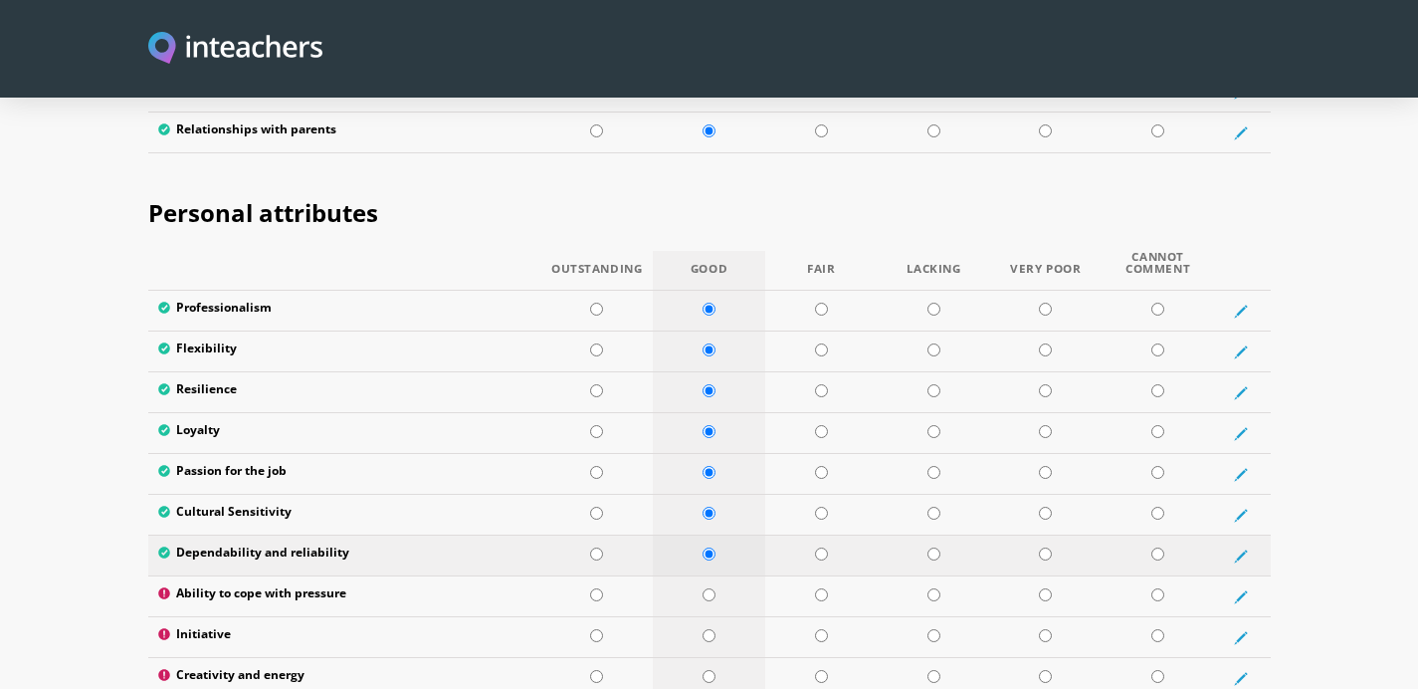
scroll to position [3146, 0]
click at [705, 586] on input "radio" at bounding box center [709, 592] width 13 height 13
radio input "true"
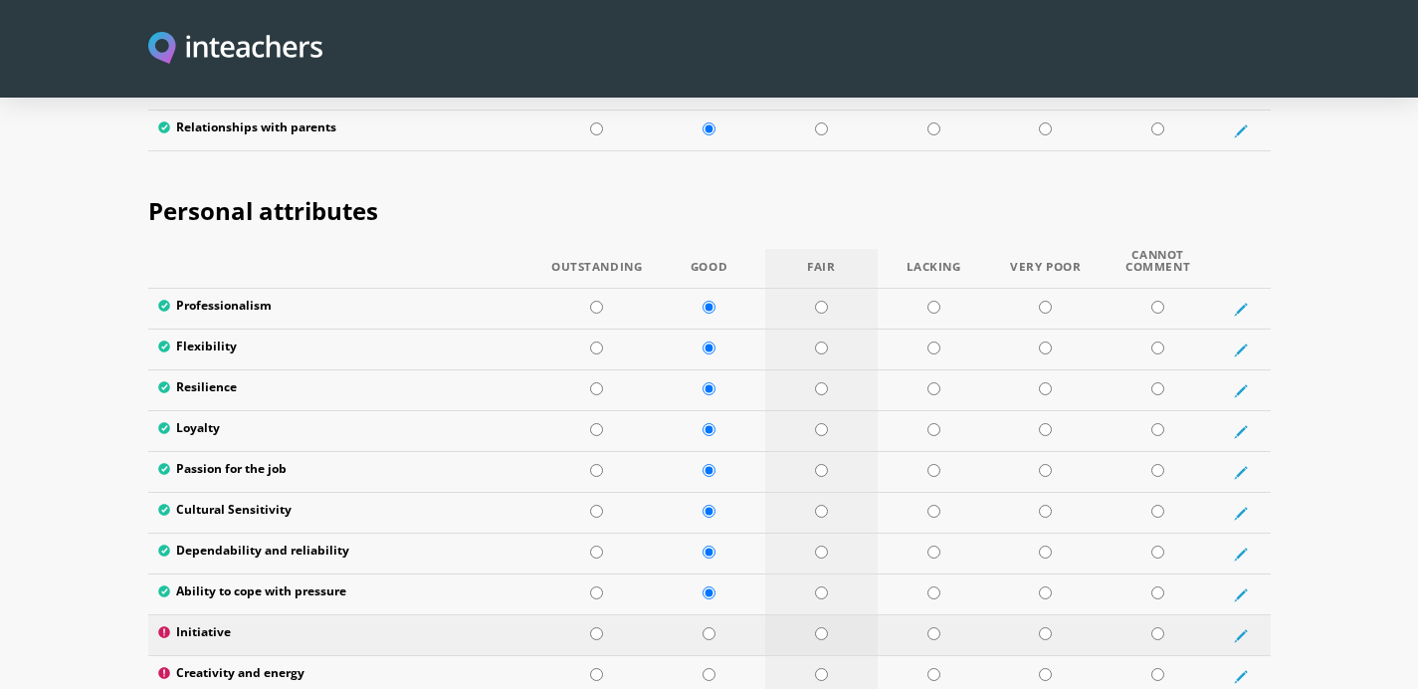
click at [820, 627] on input "radio" at bounding box center [821, 633] width 13 height 13
radio input "true"
click at [712, 668] on input "radio" at bounding box center [709, 674] width 13 height 13
radio input "true"
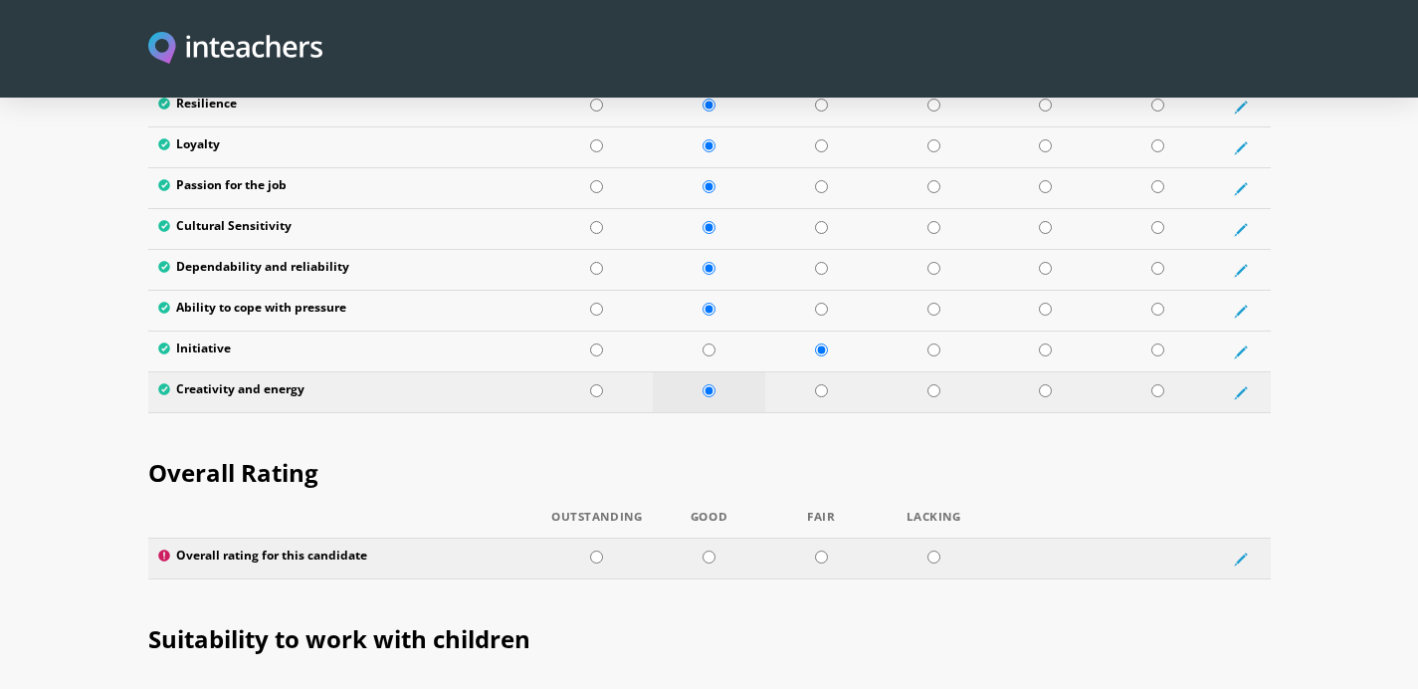
scroll to position [3461, 0]
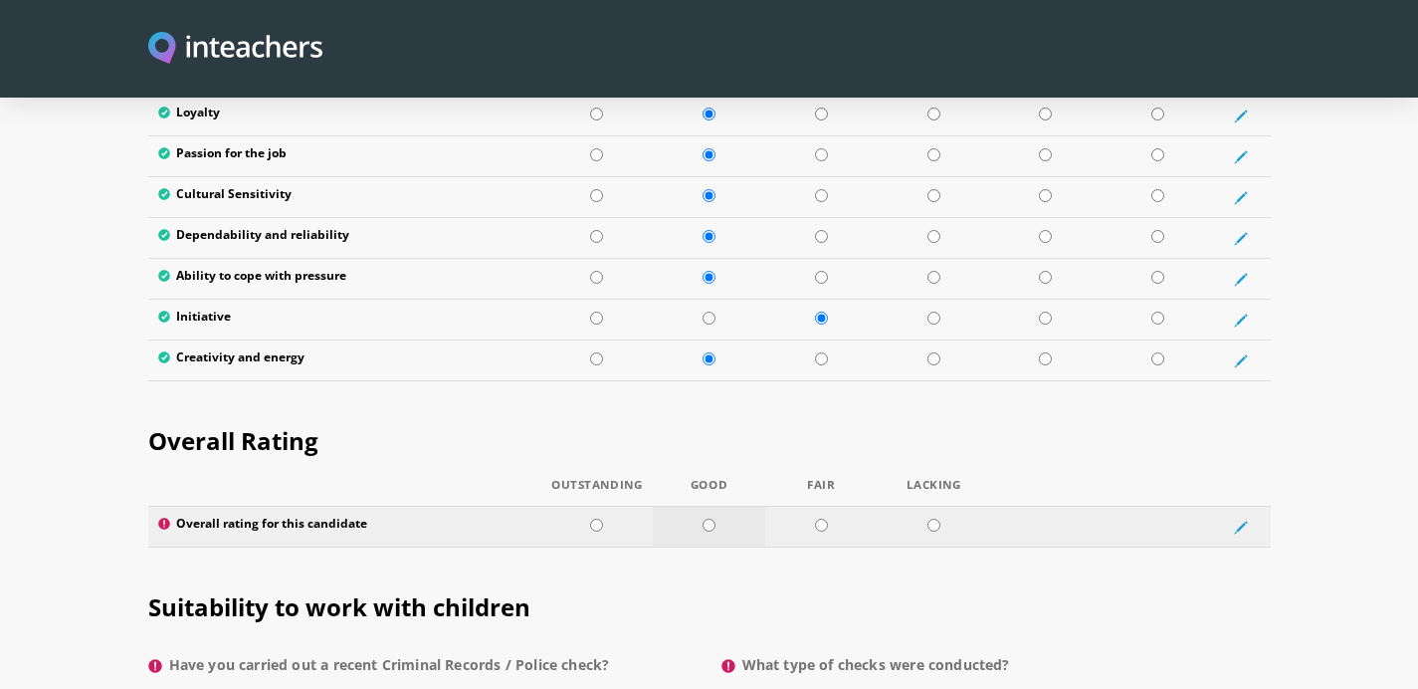
click at [711, 518] on input "radio" at bounding box center [709, 524] width 13 height 13
radio input "true"
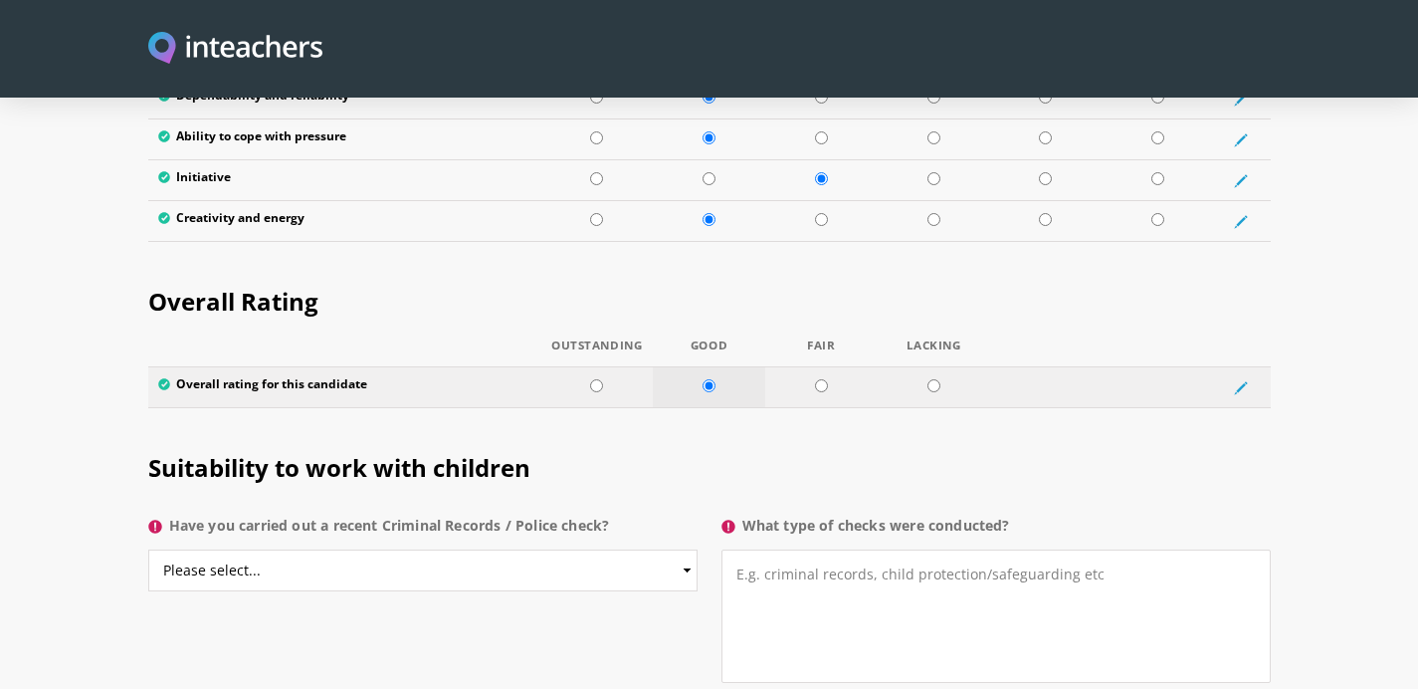
scroll to position [3606, 0]
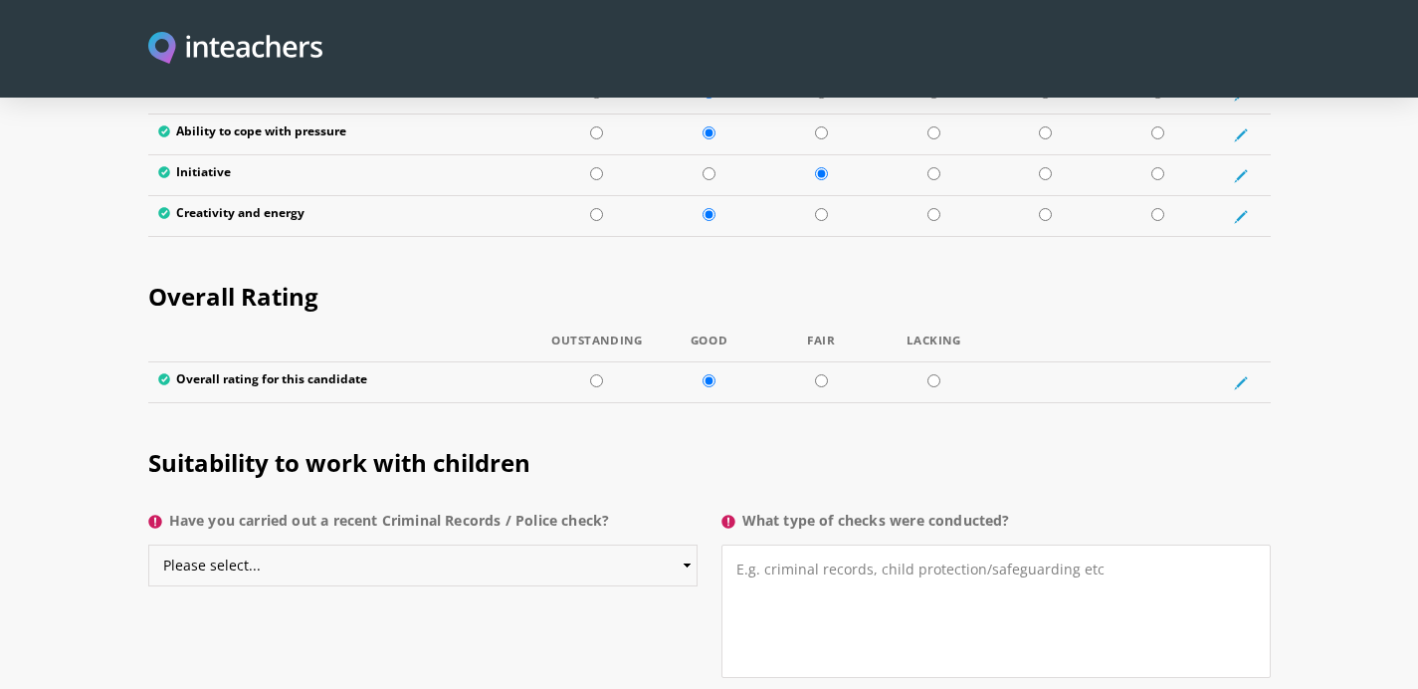
click at [677, 544] on select "Please select... Yes No Do not know" at bounding box center [422, 565] width 549 height 42
select select "Do not know"
click at [148, 544] on select "Please select... Yes No Do not know" at bounding box center [422, 565] width 549 height 42
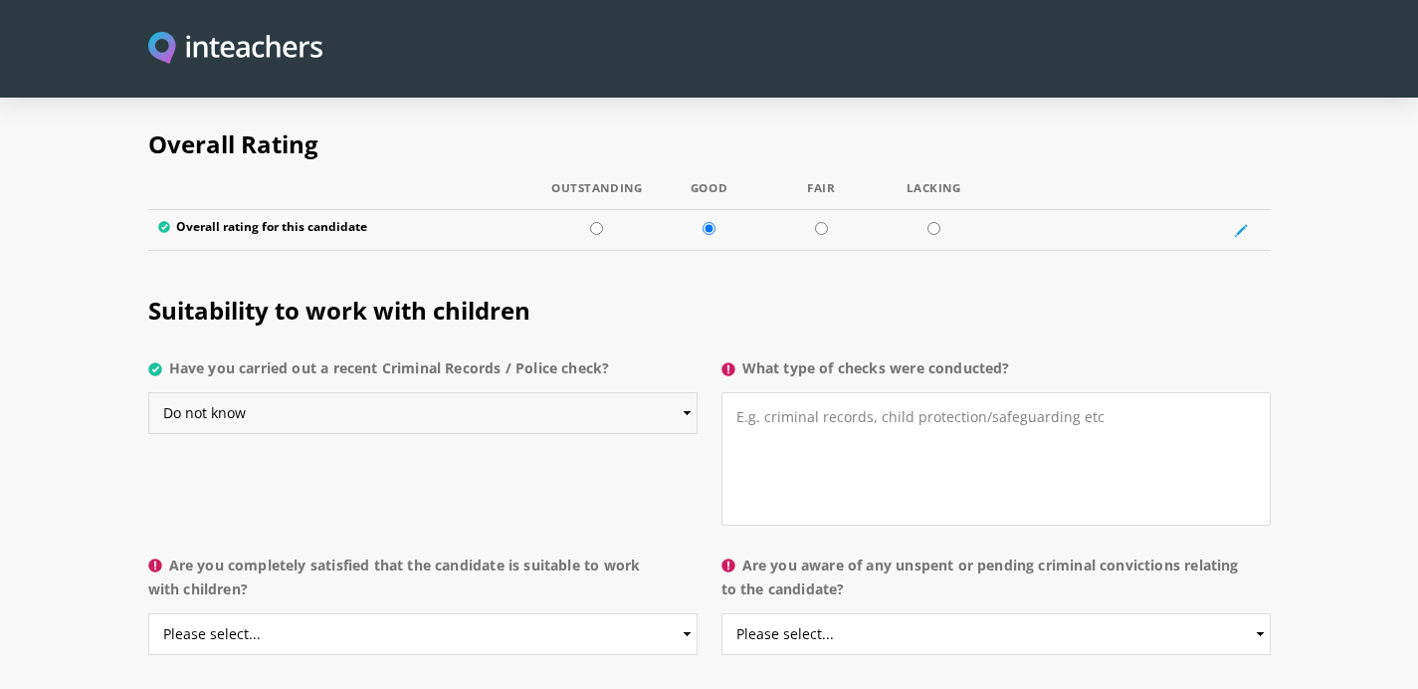
scroll to position [3816, 0]
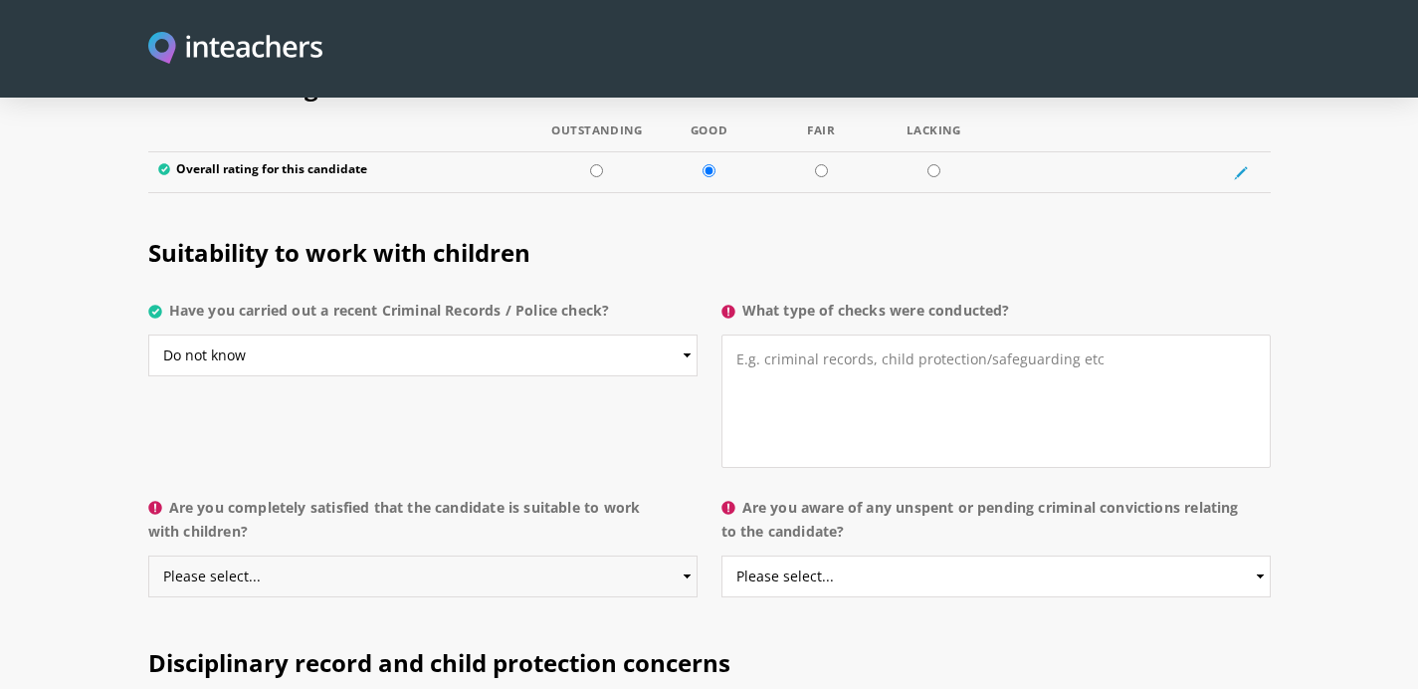
click at [662, 555] on select "Please select... Yes No Do not know" at bounding box center [422, 576] width 549 height 42
select select "Yes"
click at [148, 555] on select "Please select... Yes No Do not know" at bounding box center [422, 576] width 549 height 42
click at [813, 352] on textarea "What type of checks were conducted?" at bounding box center [996, 400] width 549 height 133
type textarea "not sure"
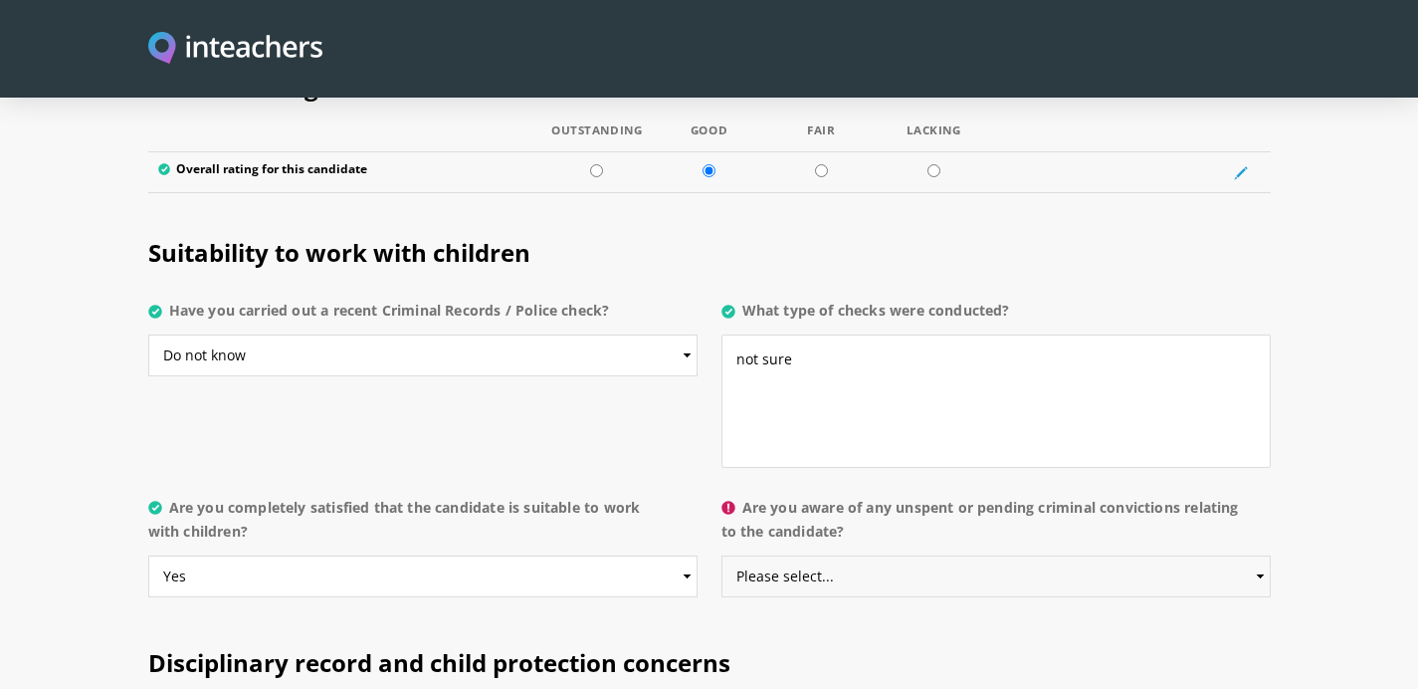
click at [912, 555] on select "Please select... Yes No Do not know" at bounding box center [996, 576] width 549 height 42
select select "No"
click at [722, 555] on select "Please select... Yes No Do not know" at bounding box center [996, 576] width 549 height 42
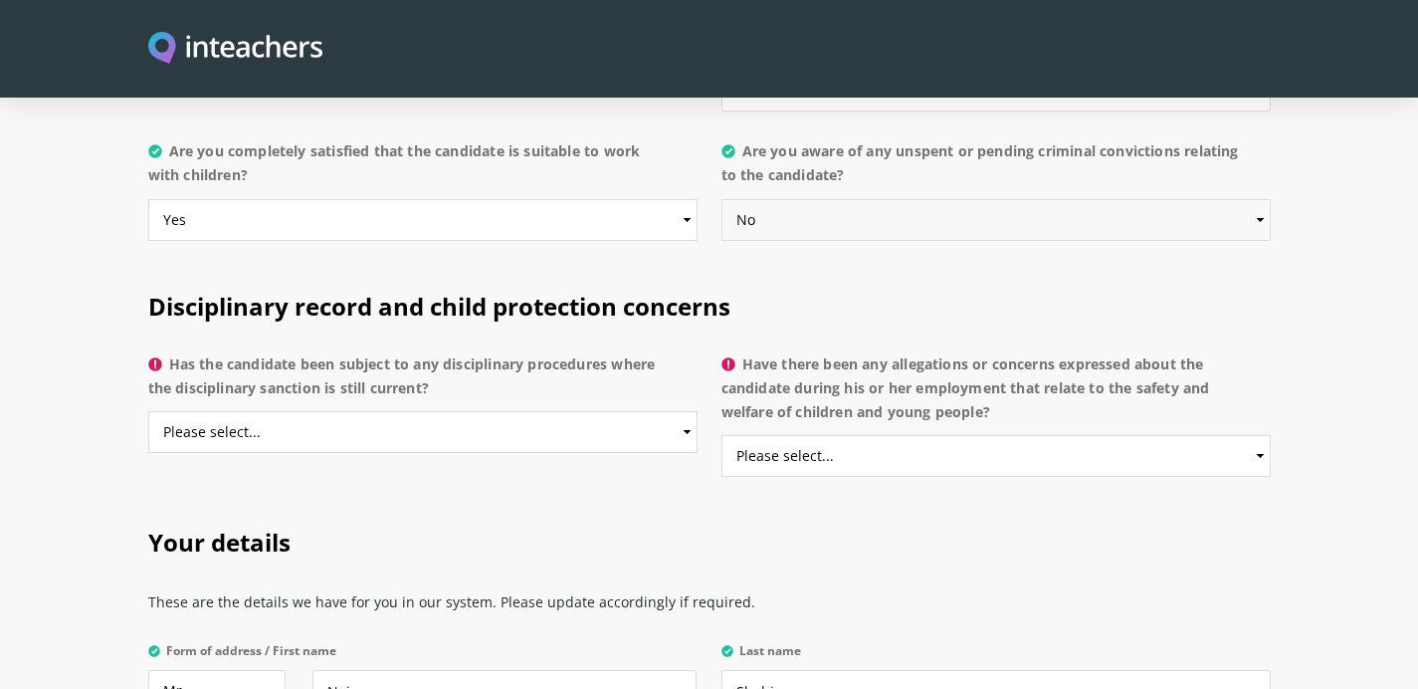
scroll to position [4176, 0]
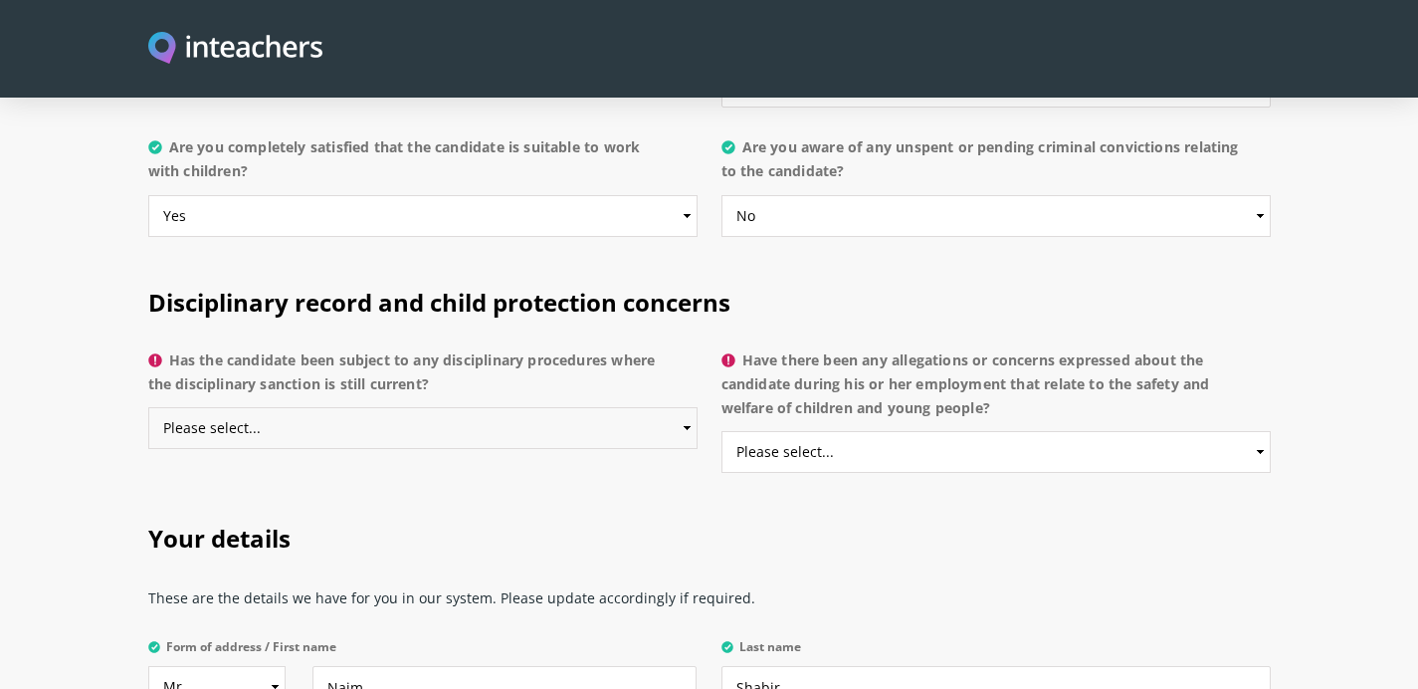
click at [504, 407] on select "Please select... Yes No Do not know" at bounding box center [422, 428] width 549 height 42
select select "No"
click at [148, 407] on select "Please select... Yes No Do not know" at bounding box center [422, 428] width 549 height 42
click at [753, 431] on select "Please select... Yes No Do not know" at bounding box center [996, 452] width 549 height 42
select select "No"
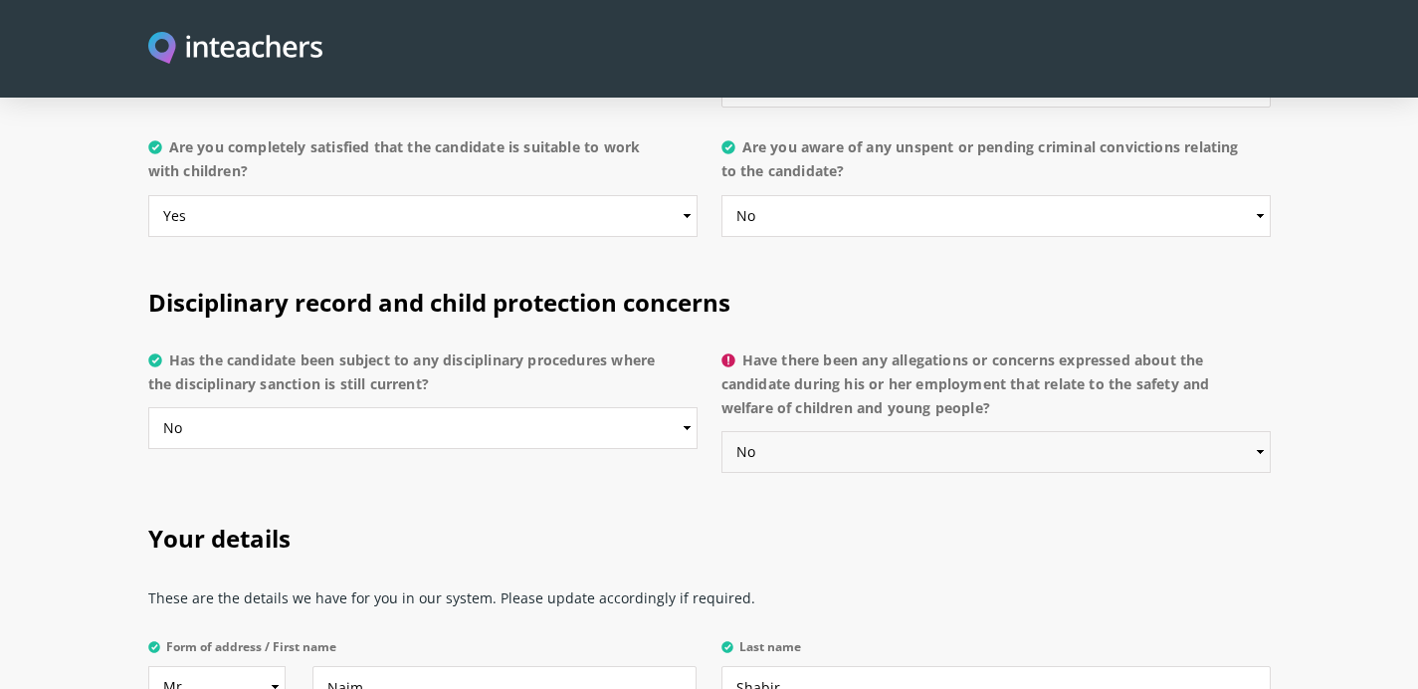
click at [722, 431] on select "Please select... Yes No Do not know" at bounding box center [996, 452] width 549 height 42
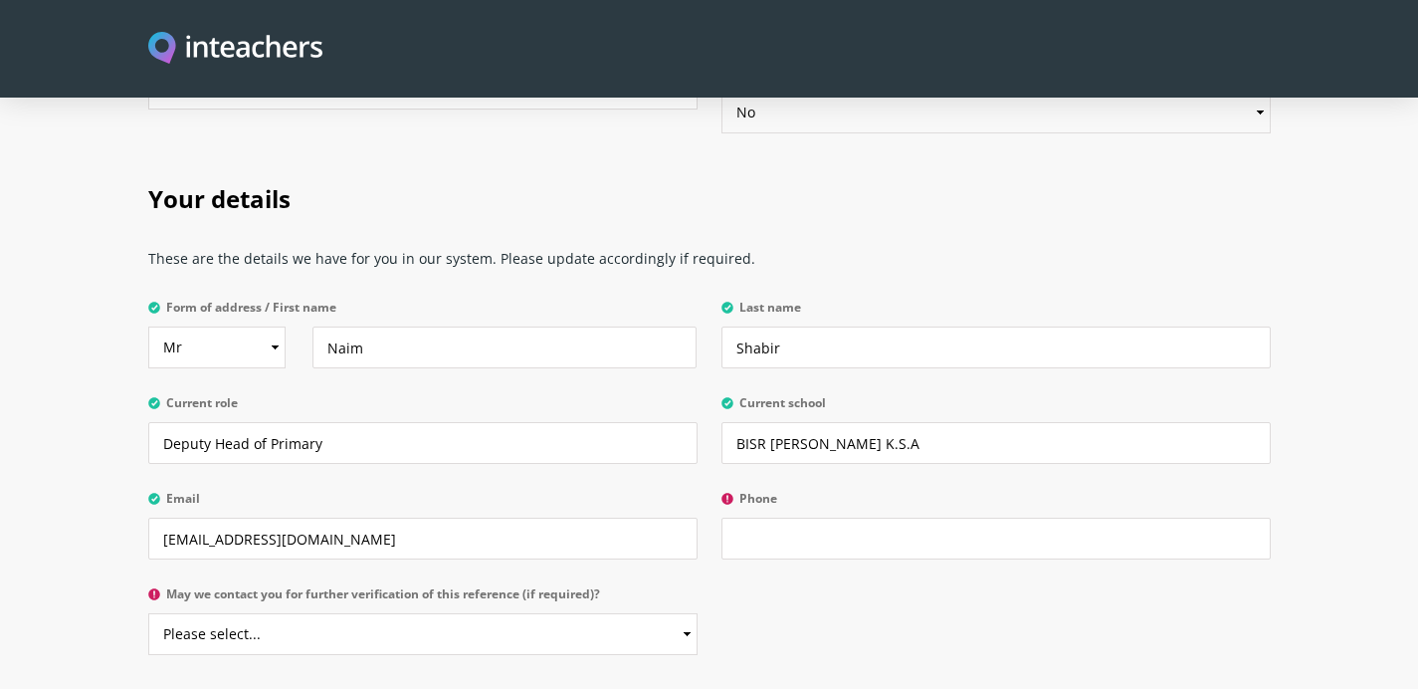
scroll to position [4538, 0]
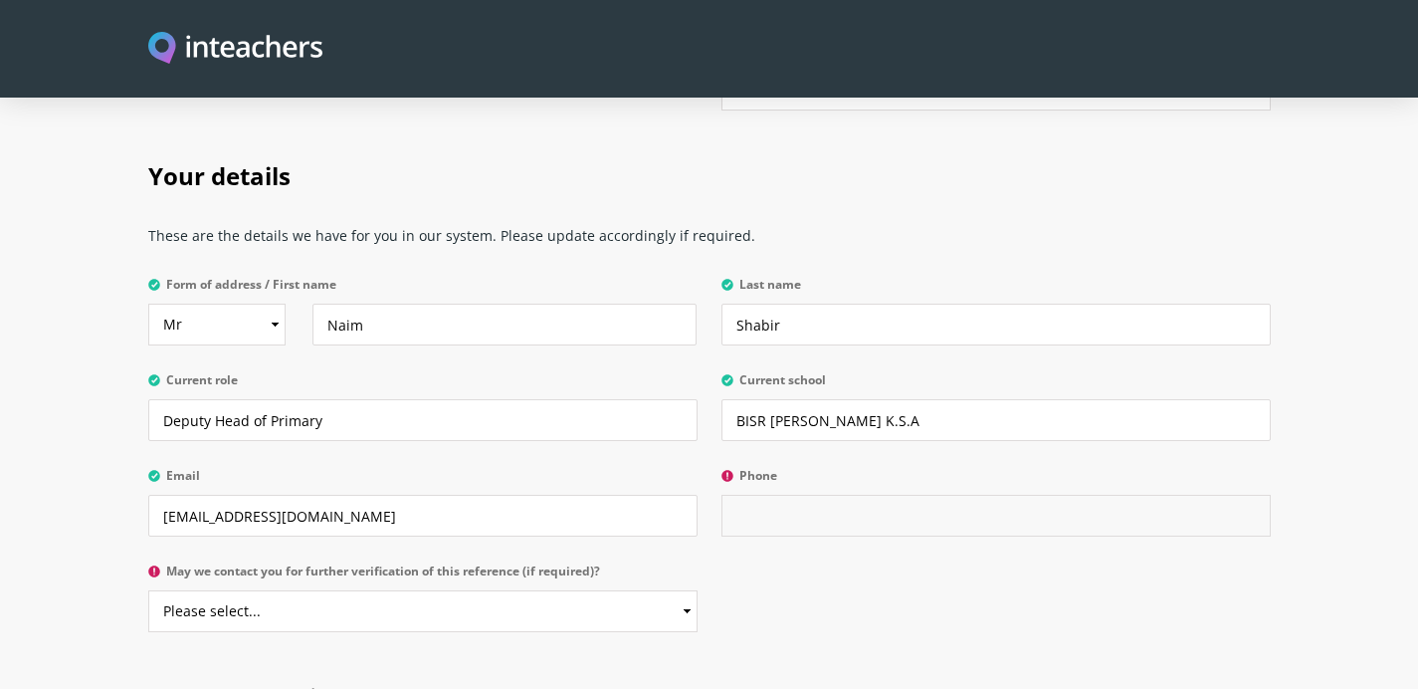
click at [783, 495] on input "Phone" at bounding box center [996, 516] width 549 height 42
type input "0966568163985"
click at [673, 590] on select "Please select... Yes No" at bounding box center [422, 611] width 549 height 42
select select "Yes"
click at [148, 590] on select "Please select... Yes No" at bounding box center [422, 611] width 549 height 42
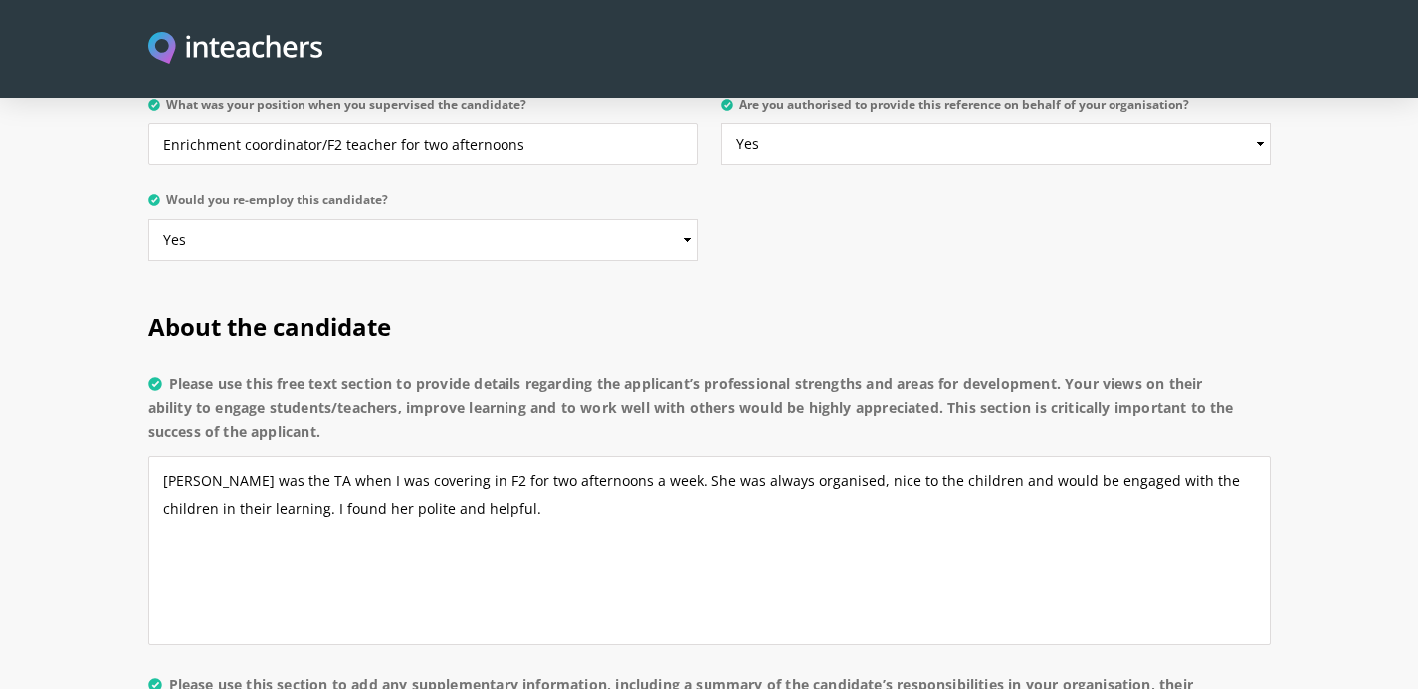
scroll to position [1356, 0]
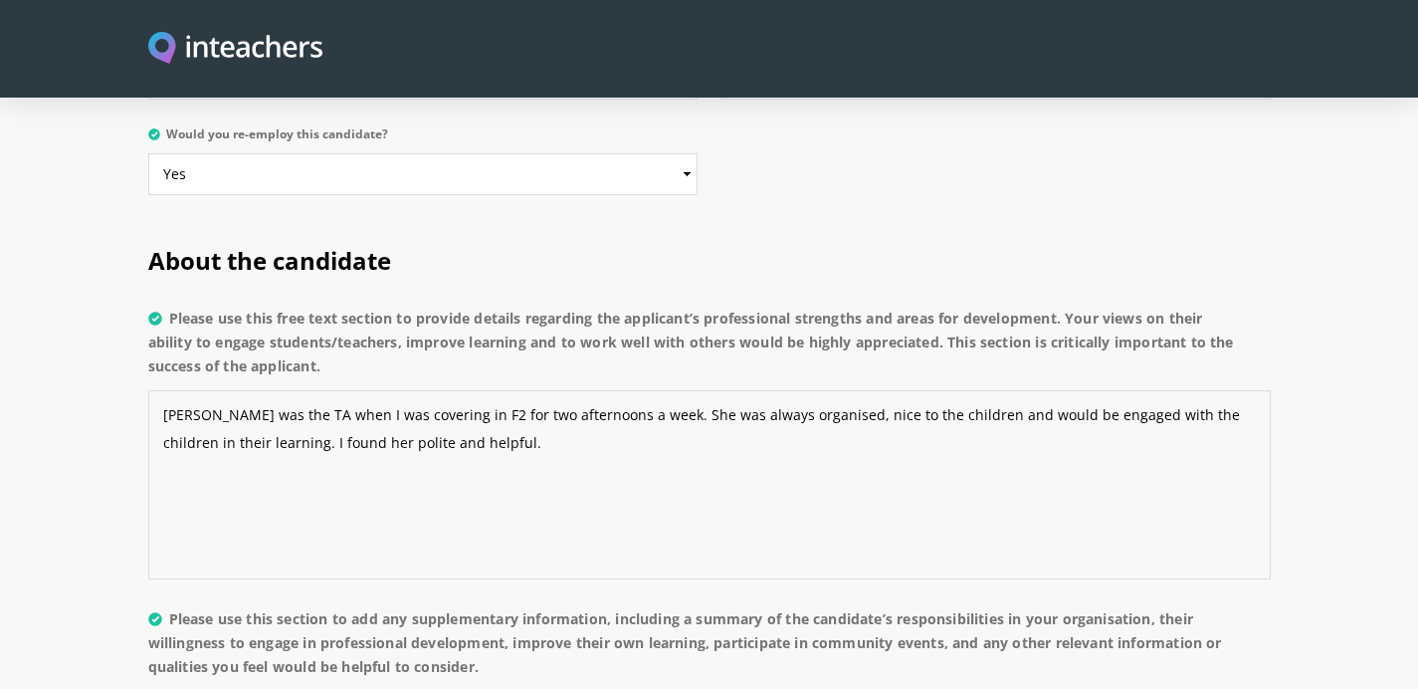
click at [613, 390] on textarea "Aliza was the TA when I was covering in F2 for two afternoons a week. She was a…" at bounding box center [709, 484] width 1123 height 189
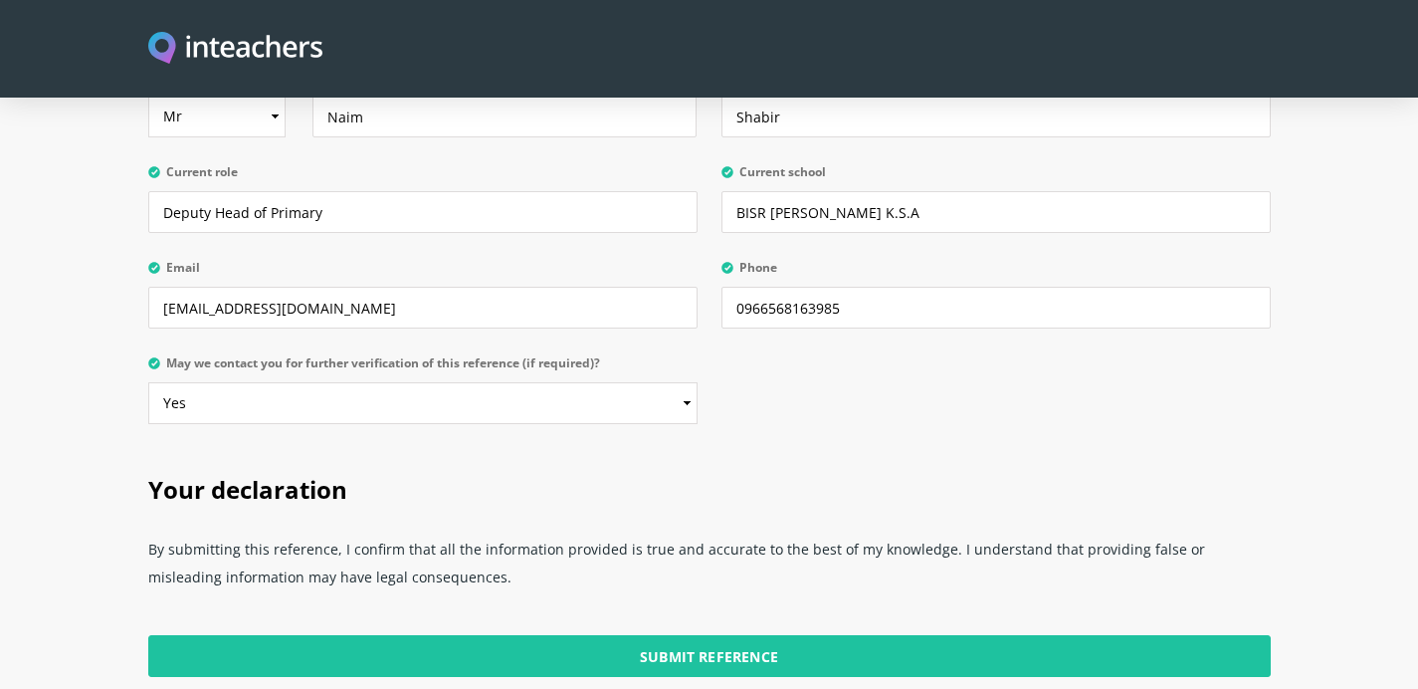
scroll to position [5081, 0]
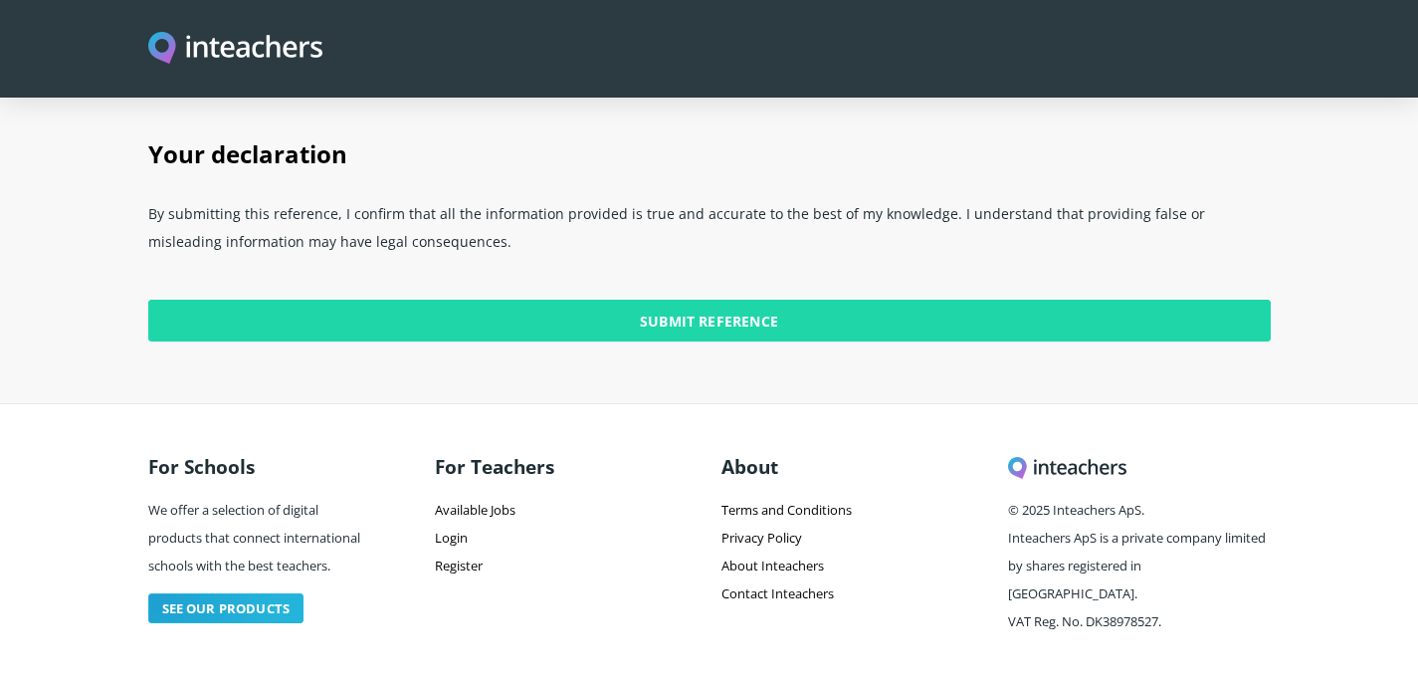
click at [616, 300] on input "Submit Reference" at bounding box center [709, 321] width 1123 height 42
